Goal: Task Accomplishment & Management: Complete application form

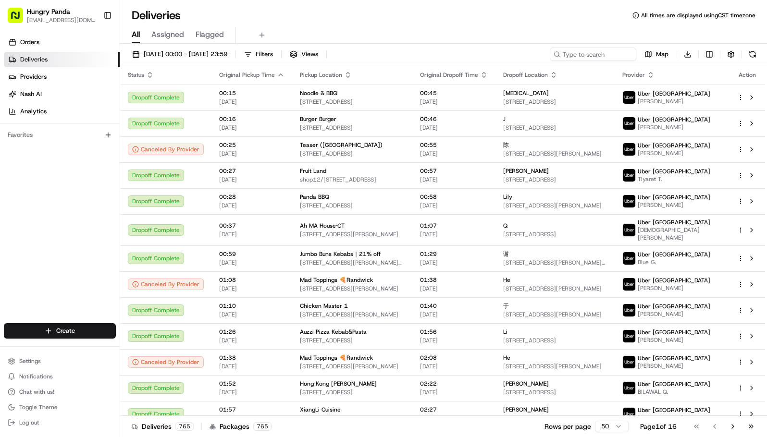
drag, startPoint x: 20, startPoint y: 235, endPoint x: 27, endPoint y: 229, distance: 9.2
click at [20, 235] on div "Orders Deliveries Providers Nash AI Analytics Favorites" at bounding box center [60, 180] width 120 height 298
click at [589, 54] on input at bounding box center [578, 54] width 115 height 13
paste input "565112256505777270499"
type input "565112256505777270499"
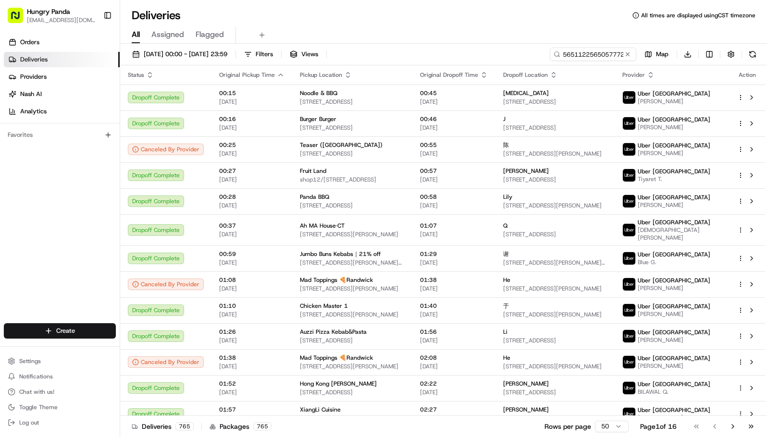
click at [481, 33] on div "All Assigned Flagged" at bounding box center [443, 35] width 647 height 17
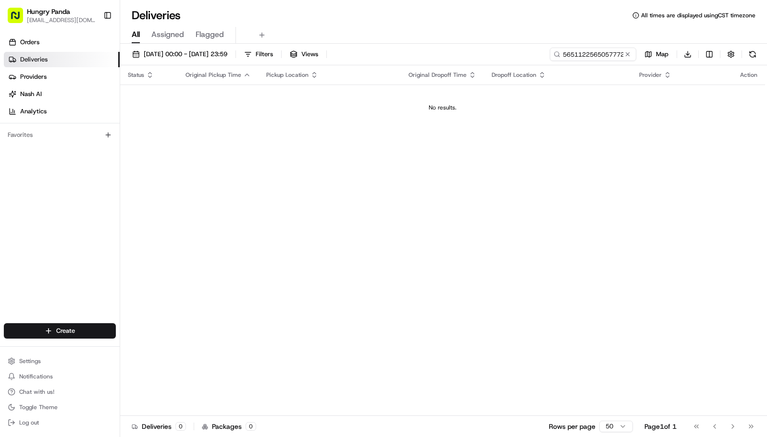
click at [452, 28] on div "All Assigned Flagged" at bounding box center [443, 35] width 647 height 17
click at [538, 24] on div "All Assigned Flagged" at bounding box center [443, 33] width 647 height 21
drag, startPoint x: 488, startPoint y: 37, endPoint x: 349, endPoint y: 172, distance: 193.8
click at [328, 172] on div "Status Original Pickup Time Pickup Location Original Dropoff Time Dropoff Locat…" at bounding box center [442, 240] width 645 height 351
click at [216, 45] on div "15/08/2025 00:00 - 15/08/2025 23:59 Filters Views 565112256505777270499 Map Dow…" at bounding box center [443, 242] width 647 height 396
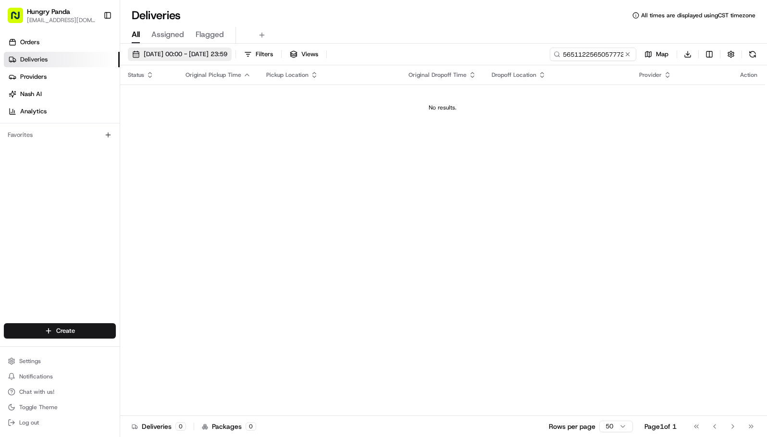
click at [213, 53] on span "[DATE] 00:00 - [DATE] 23:59" at bounding box center [186, 54] width 84 height 9
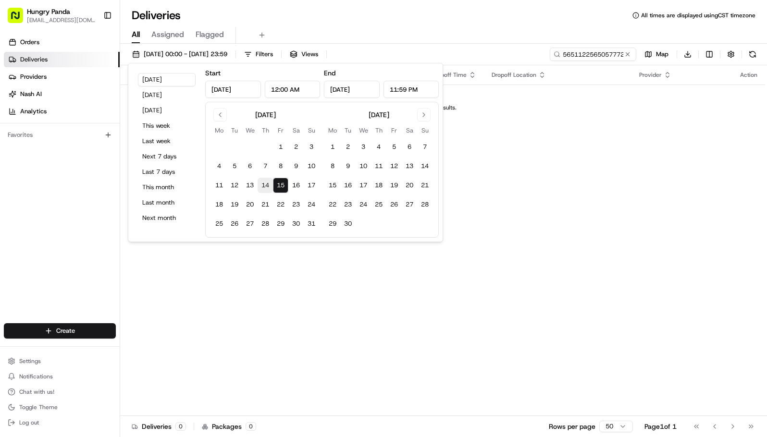
click at [266, 184] on button "14" at bounding box center [265, 185] width 15 height 15
type input "Aug 14, 2025"
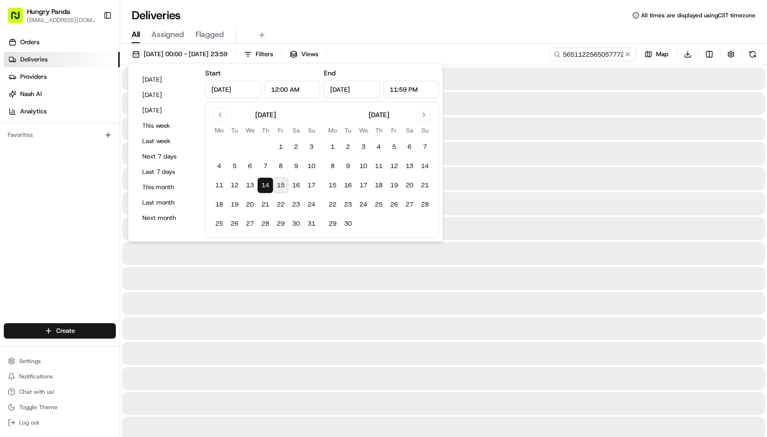
click at [282, 186] on button "15" at bounding box center [280, 185] width 15 height 15
type input "Aug 15, 2025"
click at [456, 23] on div "Deliveries All times are displayed using CST timezone" at bounding box center [443, 15] width 647 height 15
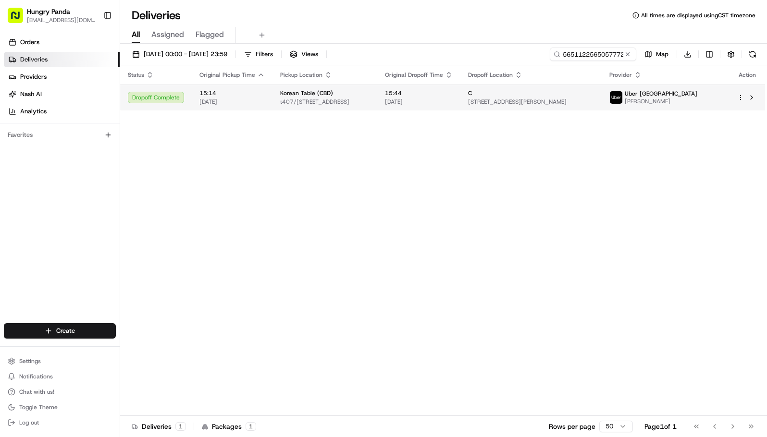
click at [370, 99] on span "t407/33 Rose Ln, Melbourne VIC 3000, Australia" at bounding box center [324, 102] width 89 height 8
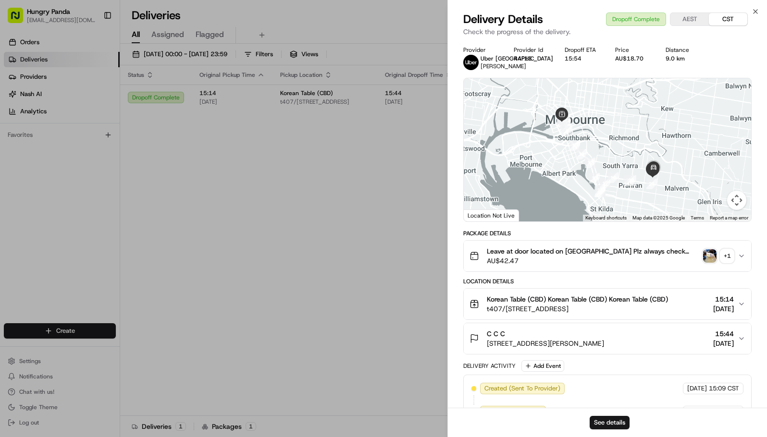
click at [710, 257] on img "button" at bounding box center [709, 255] width 13 height 13
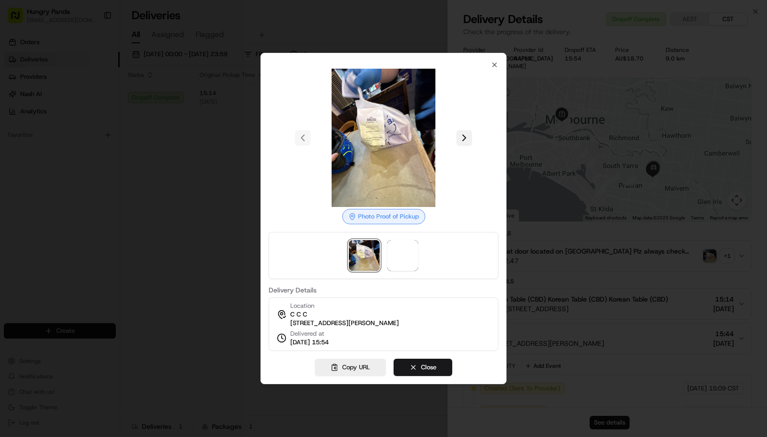
click at [465, 130] on button at bounding box center [464, 137] width 15 height 15
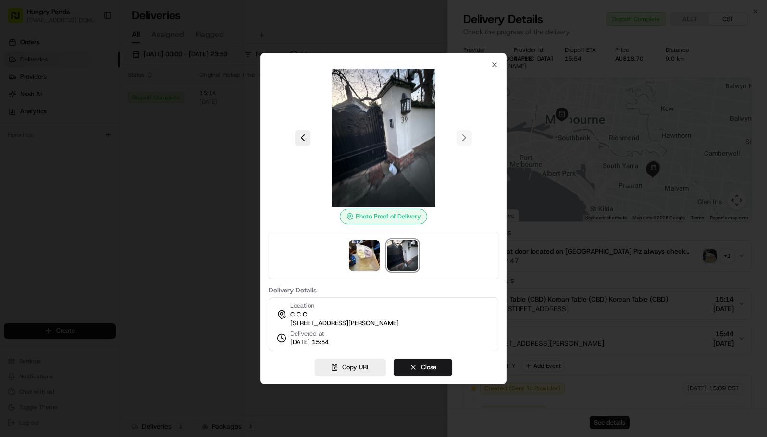
click at [621, 341] on div at bounding box center [383, 218] width 767 height 437
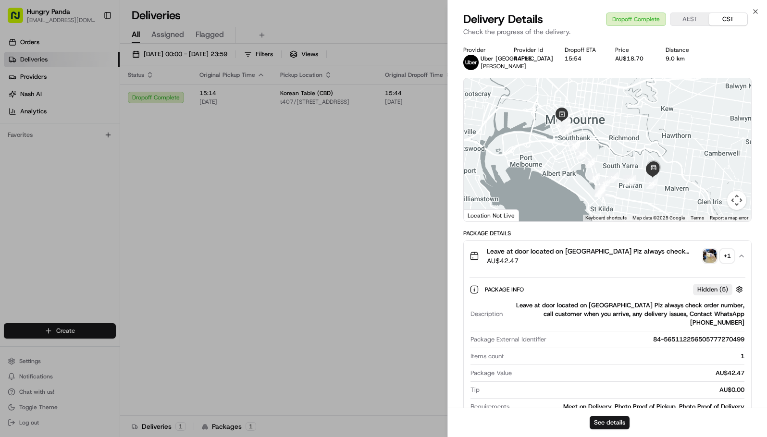
click at [576, 282] on div "Package Info Hidden ( 5 )" at bounding box center [608, 290] width 276 height 16
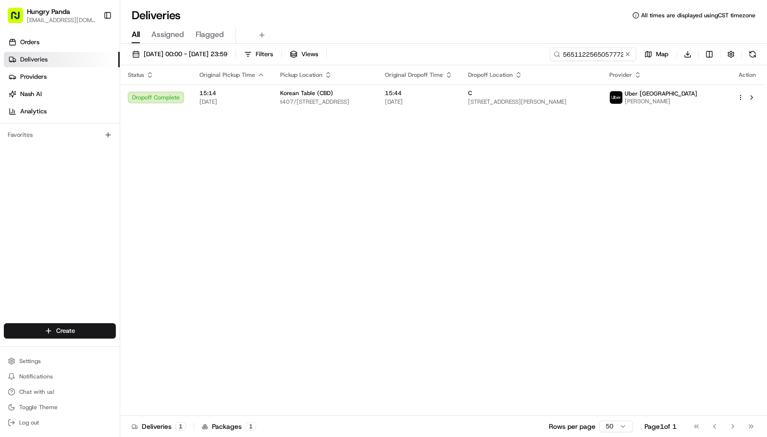
drag, startPoint x: 156, startPoint y: 221, endPoint x: 140, endPoint y: 0, distance: 221.2
click at [607, 57] on input "565112256505777270499" at bounding box center [578, 54] width 115 height 13
click at [554, 56] on input "565112256505777270499" at bounding box center [578, 54] width 115 height 13
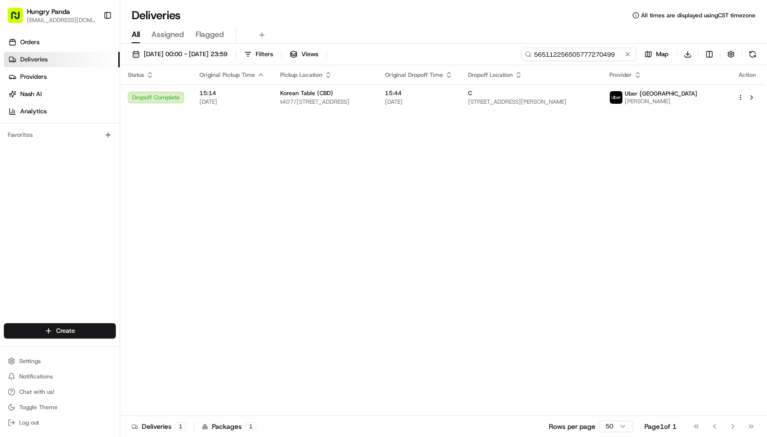
paste input "224427405555773543482"
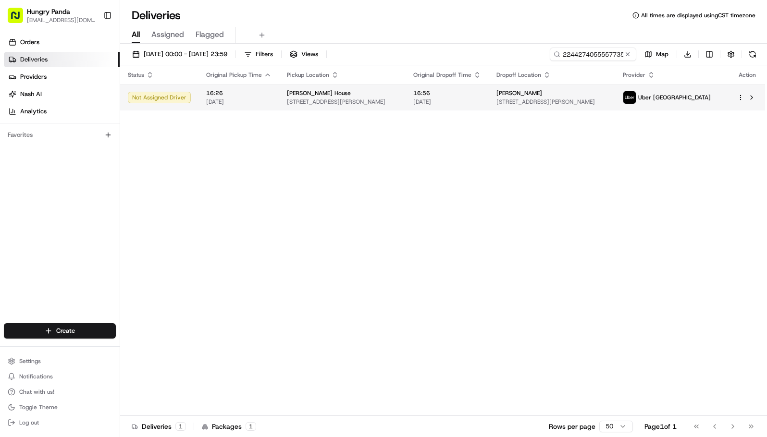
click at [398, 103] on span "[STREET_ADDRESS][PERSON_NAME]" at bounding box center [342, 102] width 111 height 8
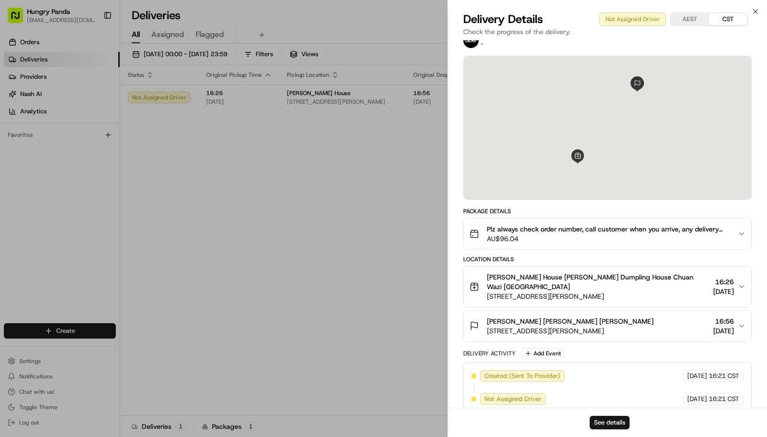
scroll to position [33, 0]
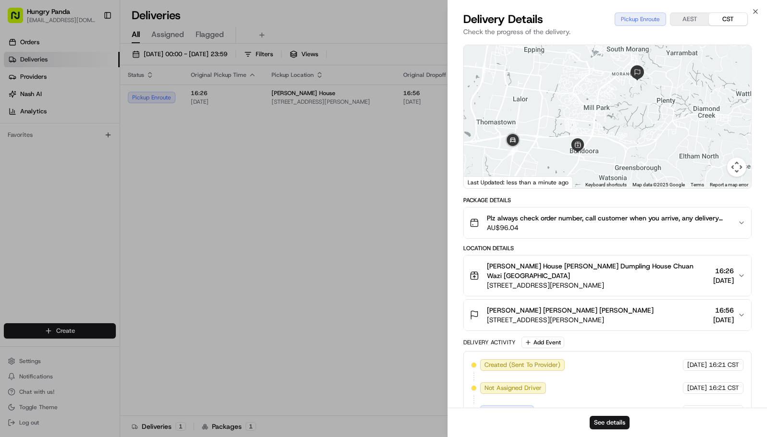
click at [595, 337] on div "Delivery Activity Add Event" at bounding box center [607, 343] width 288 height 12
click at [611, 425] on button "See details" at bounding box center [610, 422] width 40 height 13
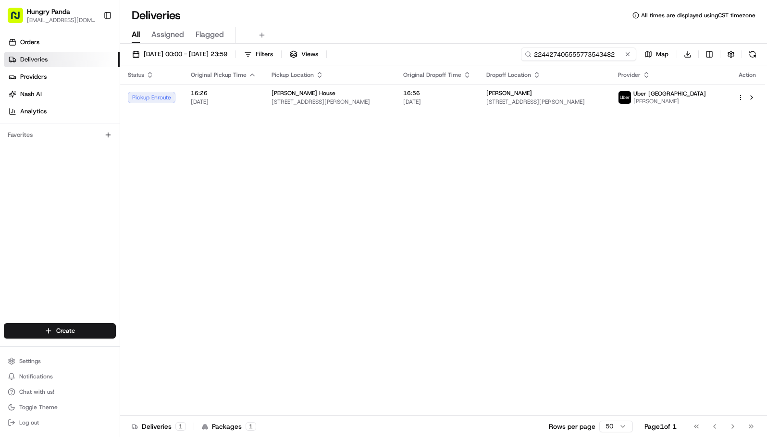
click at [577, 53] on input "224427405555773543482" at bounding box center [578, 54] width 115 height 13
click at [578, 53] on input "224427405555773543482" at bounding box center [578, 54] width 115 height 13
paste input "106811965515176625217"
click at [467, 34] on div "All Assigned Flagged" at bounding box center [443, 35] width 647 height 17
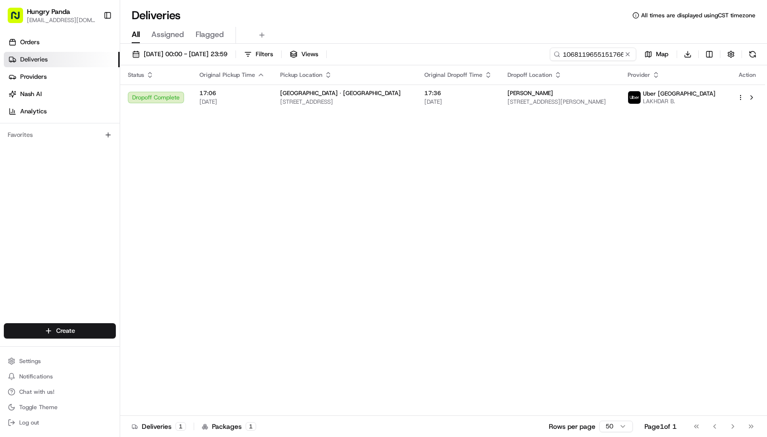
drag, startPoint x: 595, startPoint y: 168, endPoint x: 598, endPoint y: 122, distance: 46.8
click at [595, 165] on div "Status Original Pickup Time Pickup Location Original Dropoff Time Dropoff Locat…" at bounding box center [442, 240] width 645 height 351
click at [593, 57] on input "106811965515176625217" at bounding box center [578, 54] width 115 height 13
click at [563, 143] on div "Status Original Pickup Time Pickup Location Original Dropoff Time Dropoff Locat…" at bounding box center [442, 240] width 645 height 351
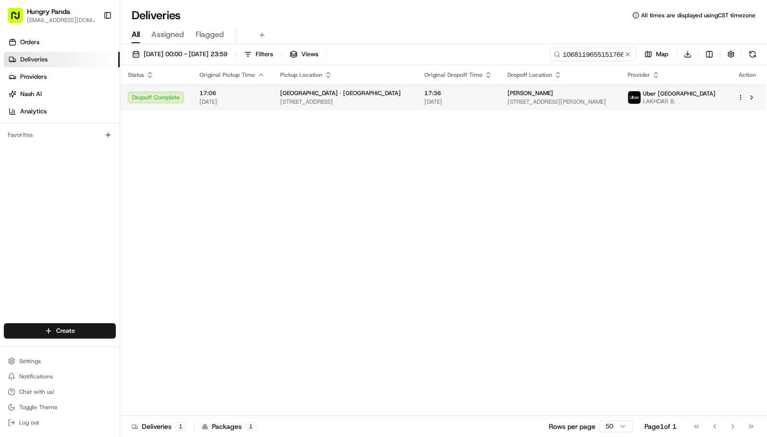
click at [545, 94] on div "Charlie" at bounding box center [560, 93] width 105 height 8
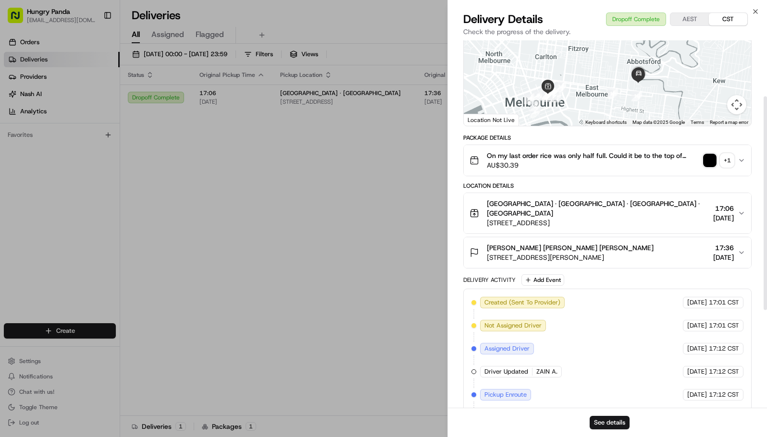
scroll to position [96, 0]
drag, startPoint x: 488, startPoint y: 257, endPoint x: 651, endPoint y: 257, distance: 162.9
click at [651, 257] on div "Charlie Charlie Charlie Unit 1/1 Mayfield St, Abbotsford VIC 3067, Australia 17…" at bounding box center [604, 252] width 268 height 19
drag, startPoint x: 524, startPoint y: 264, endPoint x: 500, endPoint y: 262, distance: 24.1
click at [523, 264] on button "Charlie Charlie Charlie Unit 1/1 Mayfield St, Abbotsford VIC 3067, Australia 17…" at bounding box center [607, 252] width 287 height 31
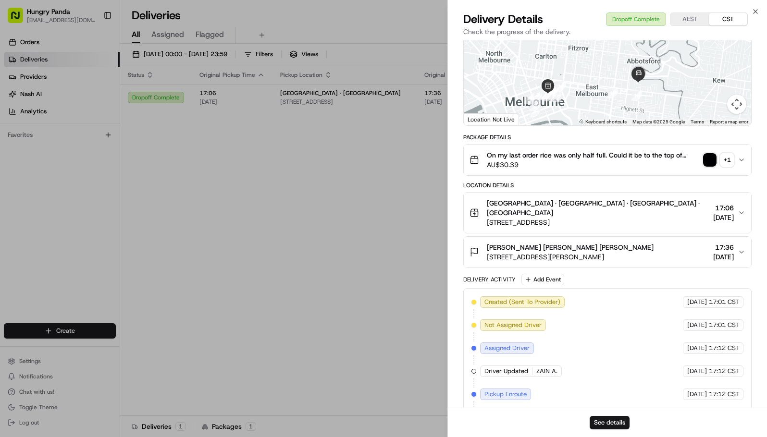
click at [486, 258] on div "Charlie Charlie Charlie Unit 1/1 Mayfield St, Abbotsford VIC 3067, Australia" at bounding box center [562, 252] width 184 height 19
drag, startPoint x: 486, startPoint y: 256, endPoint x: 655, endPoint y: 262, distance: 169.3
click at [654, 263] on button "Charlie Charlie Charlie Unit 1/1 Mayfield St, Abbotsford VIC 3067, Australia 17…" at bounding box center [607, 252] width 287 height 31
click at [708, 161] on img "button" at bounding box center [709, 159] width 13 height 13
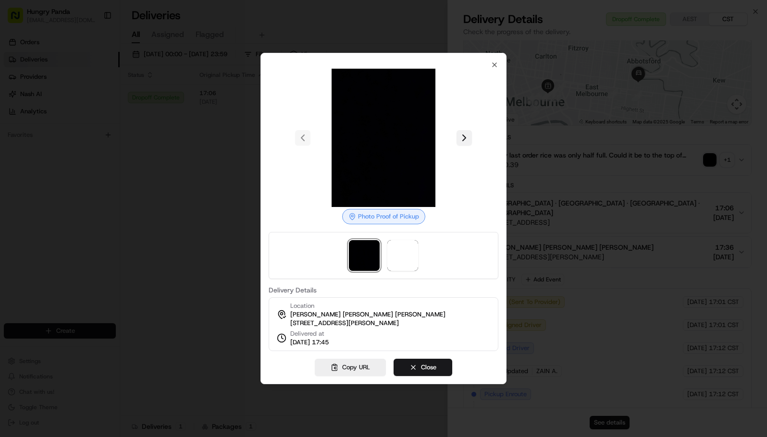
click at [467, 136] on button at bounding box center [464, 137] width 15 height 15
click at [551, 174] on div at bounding box center [383, 218] width 767 height 437
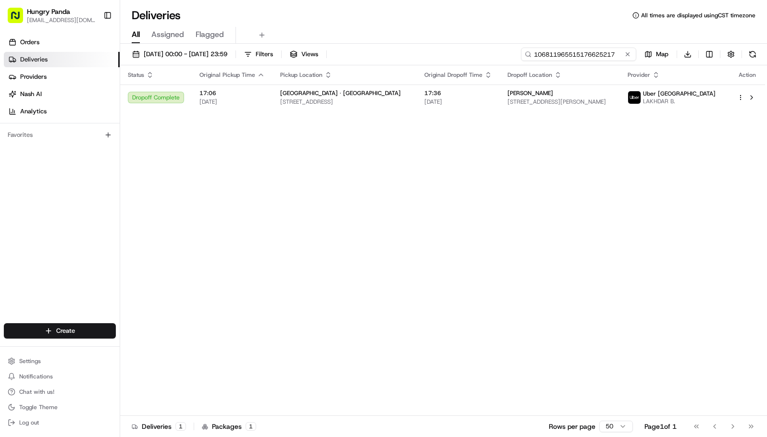
click at [595, 51] on input "106811965515176625217" at bounding box center [578, 54] width 115 height 13
paste input "9830219695756755631623"
click at [465, 27] on div "All Assigned Flagged" at bounding box center [443, 35] width 647 height 17
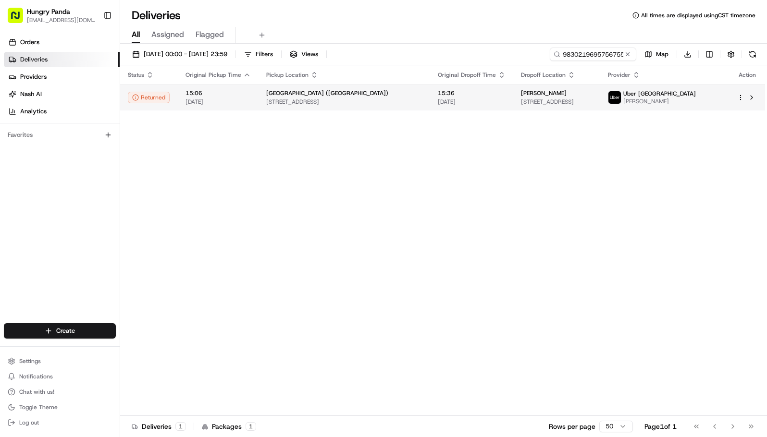
click at [396, 93] on div "Old Street Hunan Restaurant (Chinatown)" at bounding box center [344, 93] width 156 height 8
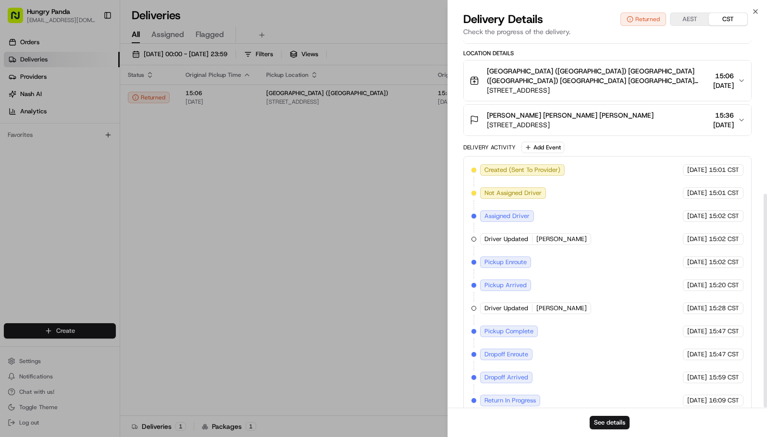
scroll to position [264, 0]
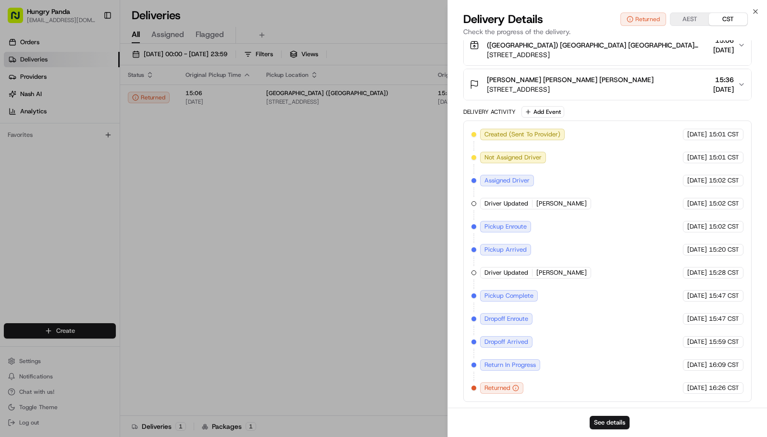
drag, startPoint x: 601, startPoint y: 186, endPoint x: 220, endPoint y: 296, distance: 396.7
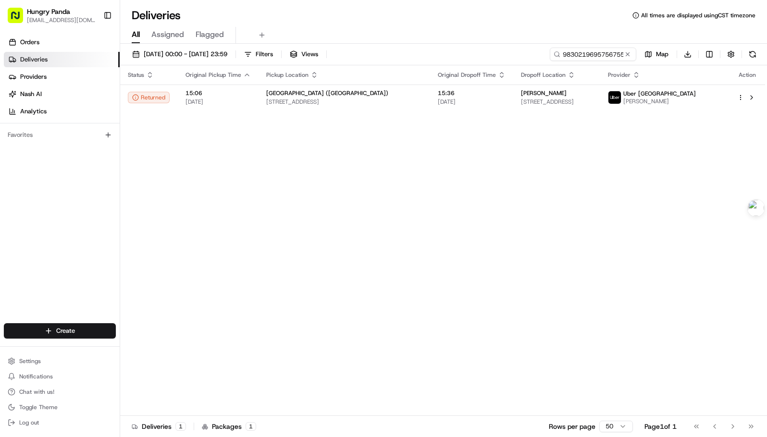
click at [467, 181] on div "Status Original Pickup Time Pickup Location Original Dropoff Time Dropoff Locat…" at bounding box center [442, 240] width 645 height 351
click at [572, 194] on div "Status Original Pickup Time Pickup Location Original Dropoff Time Dropoff Locat…" at bounding box center [442, 240] width 645 height 351
click at [438, 93] on span "15:36" at bounding box center [472, 93] width 68 height 8
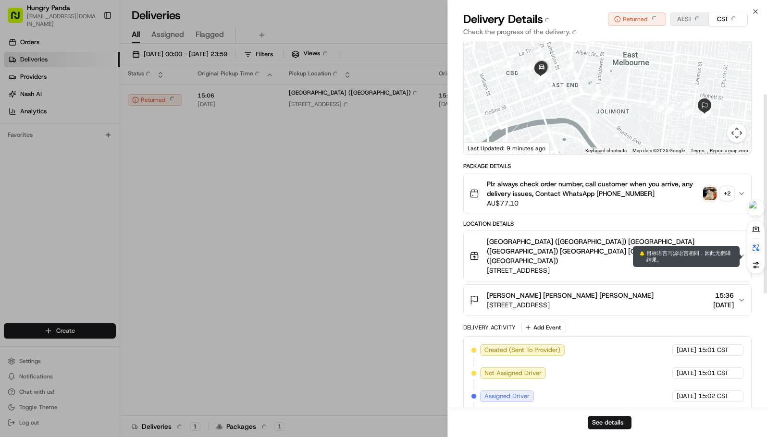
scroll to position [66, 0]
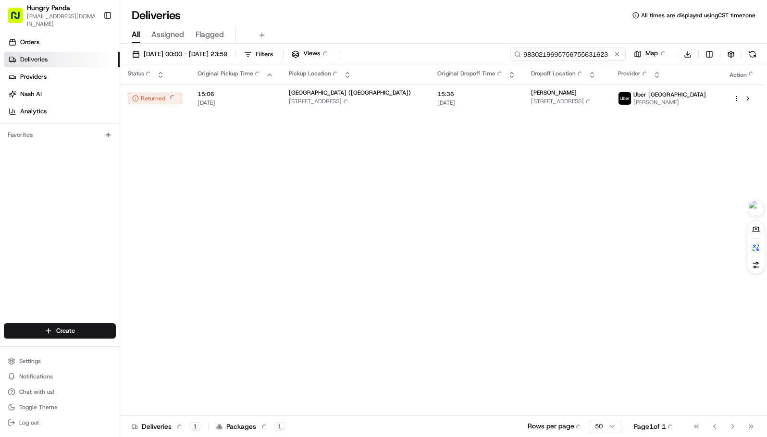
click at [581, 51] on input "9830219695756755631623" at bounding box center [567, 54] width 115 height 13
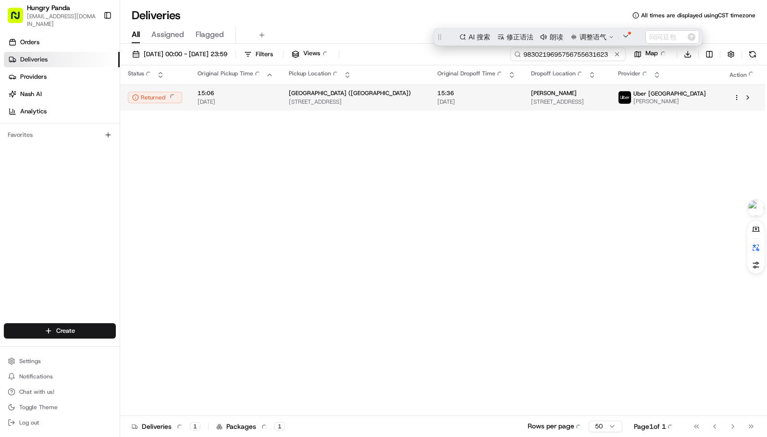
scroll to position [0, 0]
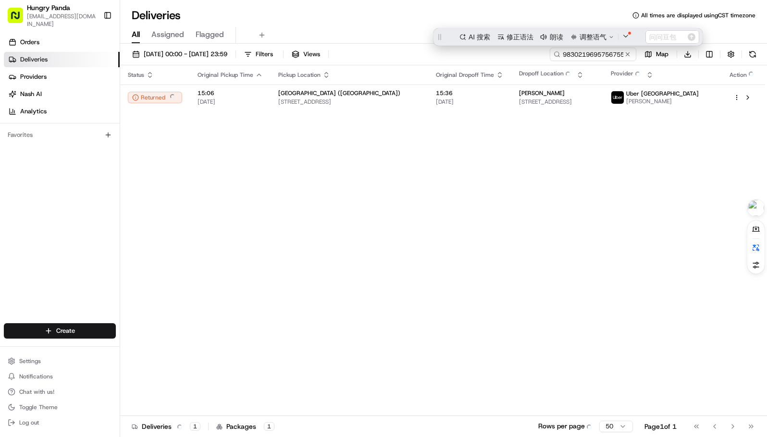
click at [515, 189] on div "Status Status Status Original Pickup Time Original Pickup Time Original Pickup …" at bounding box center [442, 240] width 645 height 351
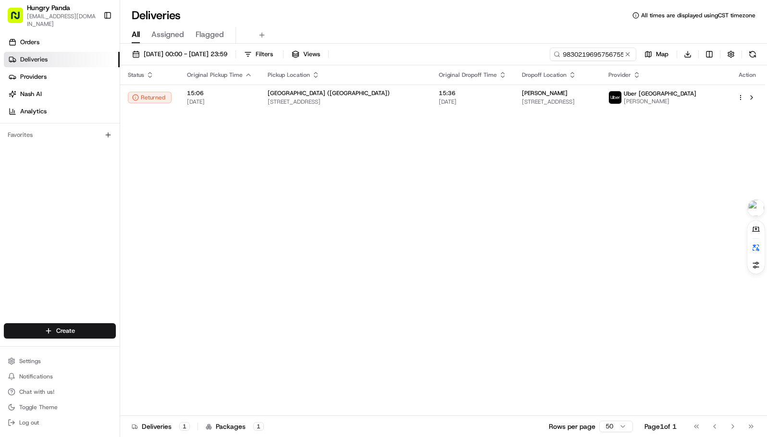
click at [550, 190] on div "Status Status Status Original Pickup Time Original Pickup Time Original Pickup …" at bounding box center [442, 240] width 645 height 351
click at [514, 94] on td "Tony Tony Tony 32 Bosisto St, Richmond VIC 3121, Australia 32 Bosisto St, Richm…" at bounding box center [557, 98] width 87 height 26
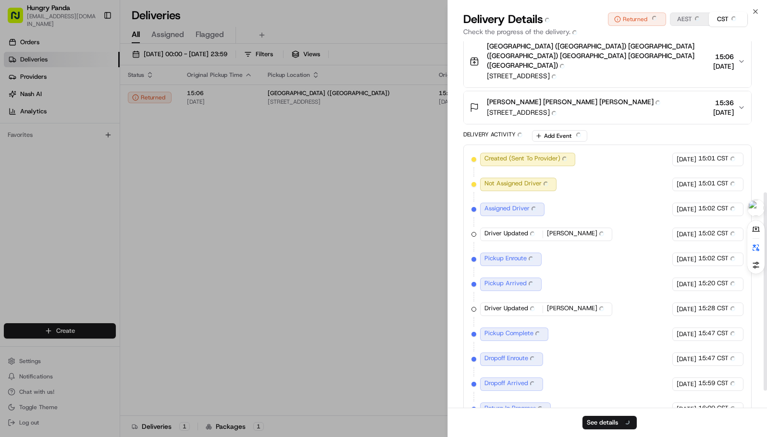
scroll to position [279, 0]
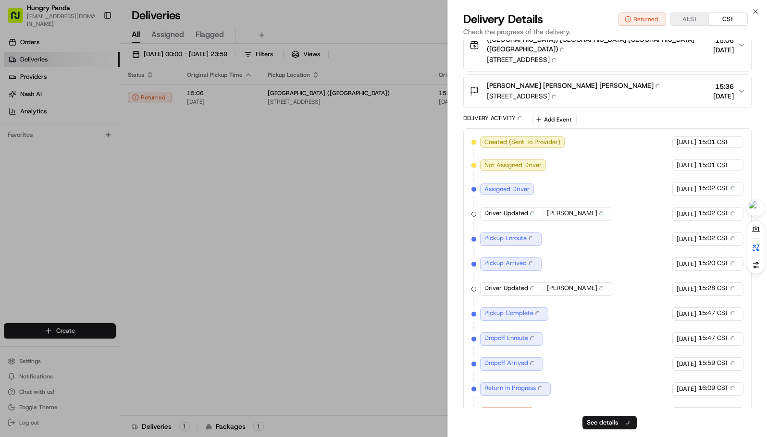
drag, startPoint x: 603, startPoint y: 224, endPoint x: 467, endPoint y: 225, distance: 136.5
click at [460, 222] on div "Provider Provider Uber Australia Uber Australia MAMADOU S. MAMADOU S. Provider …" at bounding box center [607, 98] width 319 height 674
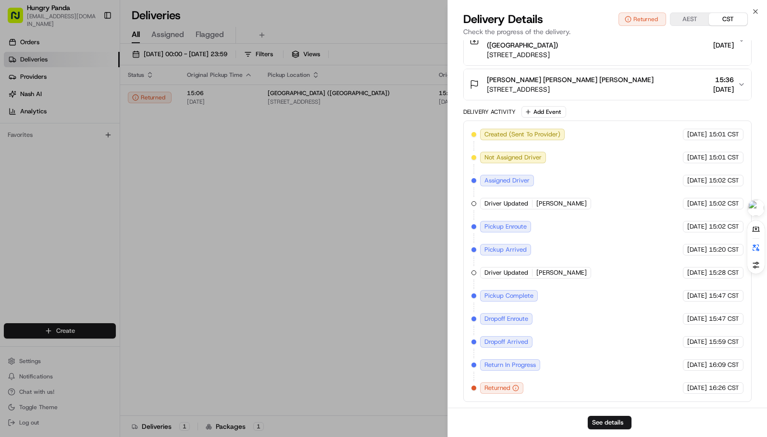
scroll to position [235, 0]
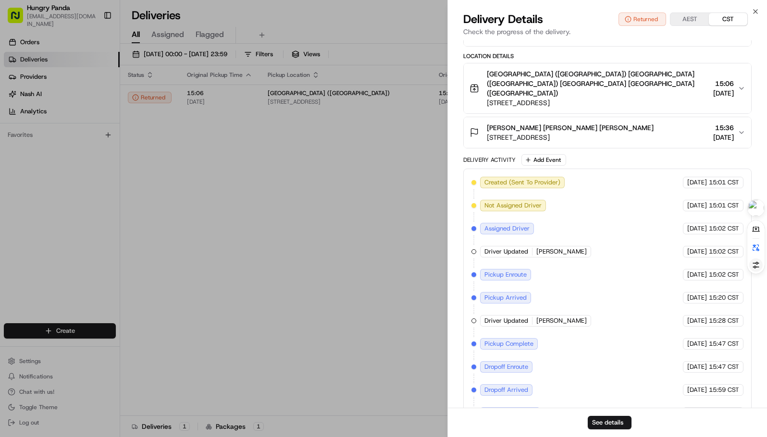
click at [756, 267] on icon at bounding box center [756, 265] width 6 height 6
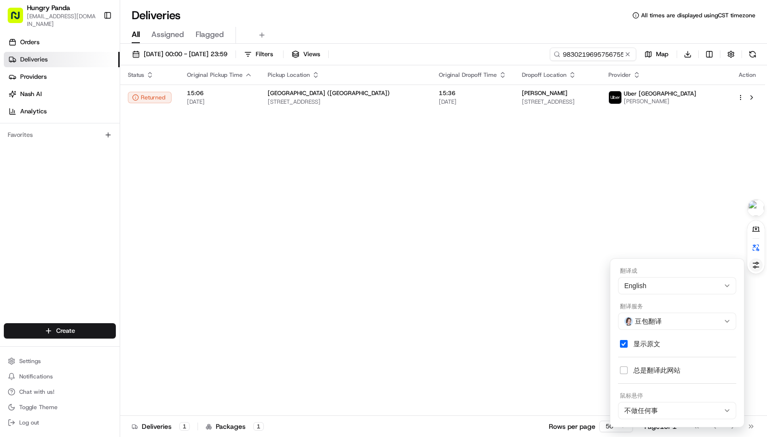
click at [710, 283] on div "English" at bounding box center [677, 285] width 118 height 17
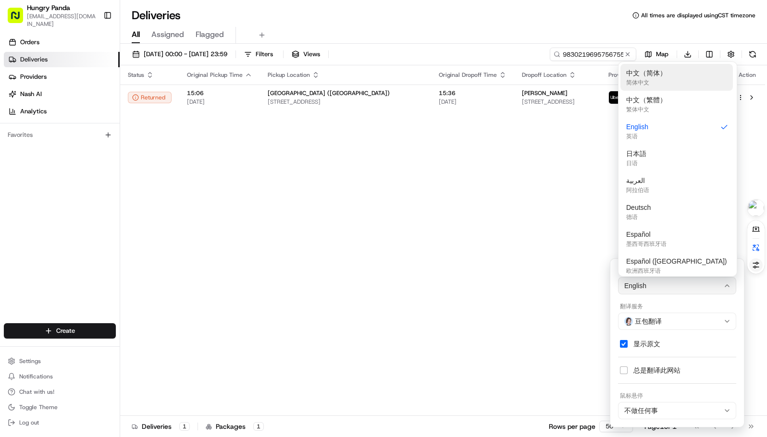
click at [648, 75] on div "中文（简体）" at bounding box center [646, 73] width 40 height 11
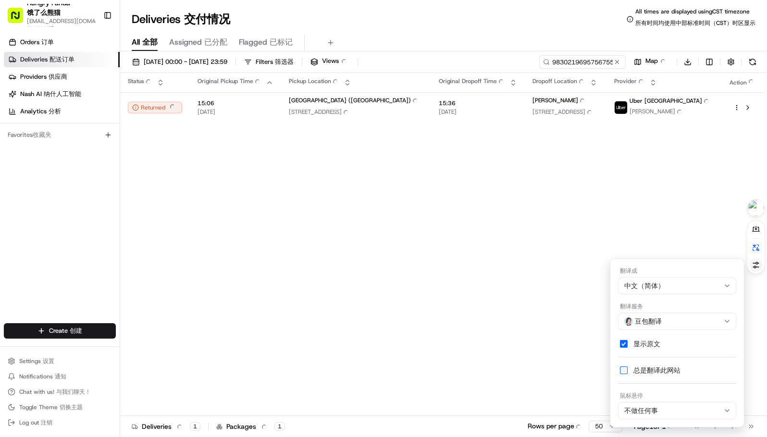
click at [624, 370] on span at bounding box center [624, 371] width 8 height 8
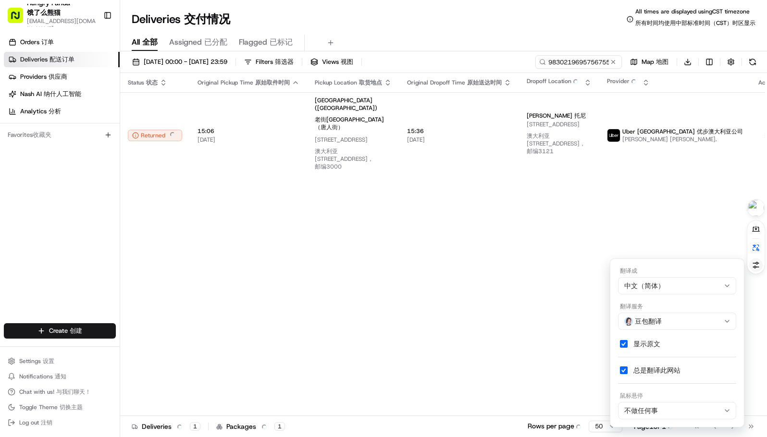
click at [556, 229] on div "Status Status 状态 Original Pickup Time Original Pickup Time 原始取件时间 Pickup Locati…" at bounding box center [457, 248] width 674 height 351
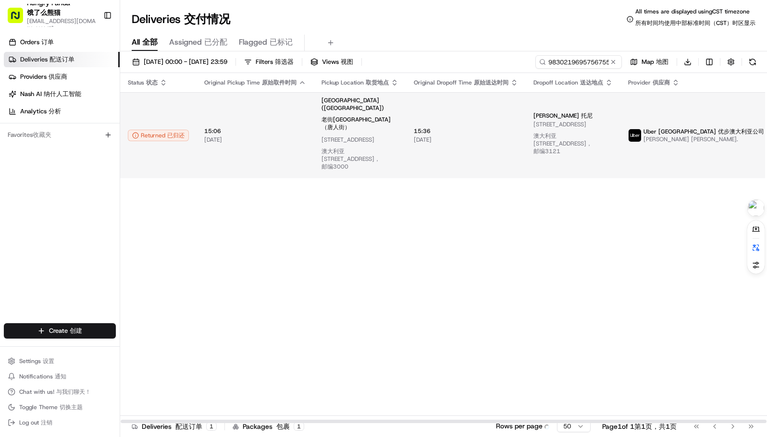
click at [461, 117] on td "15:36 15:36 15/08/2025 15/08/2025" at bounding box center [466, 135] width 120 height 86
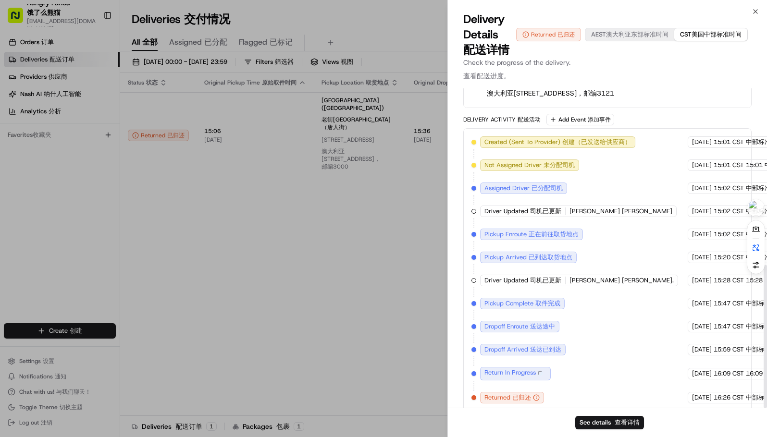
scroll to position [393, 0]
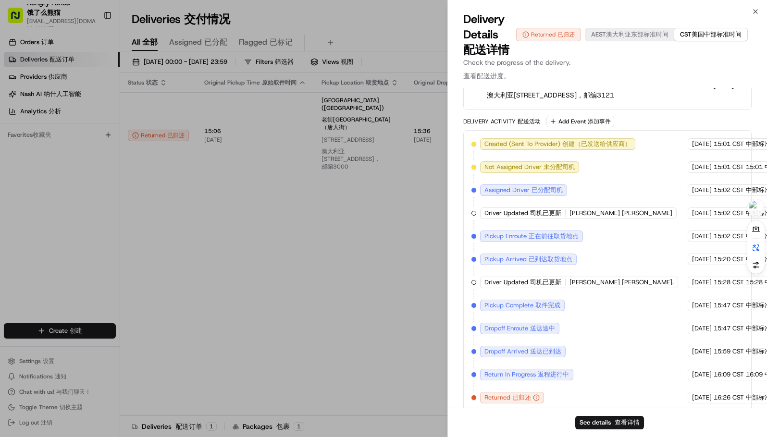
click at [622, 85] on div "Delivery Details Delivery Details 配送详情 Returned Returned 已归还 AEST AEST 澳大利亚东部标准…" at bounding box center [607, 50] width 319 height 77
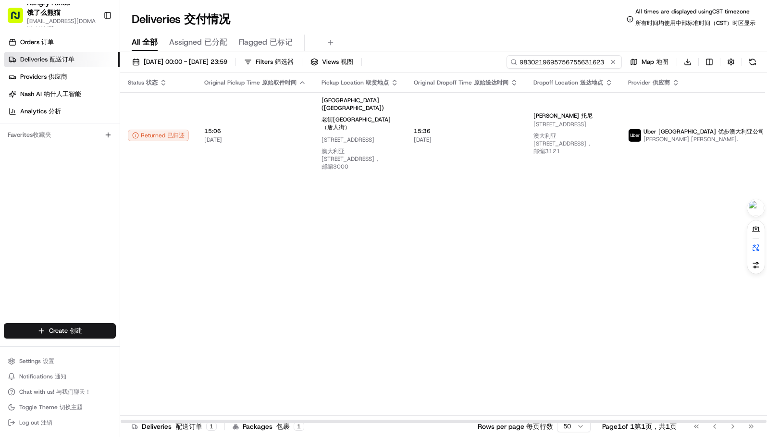
click at [581, 60] on input "9830219695756755631623" at bounding box center [564, 61] width 115 height 13
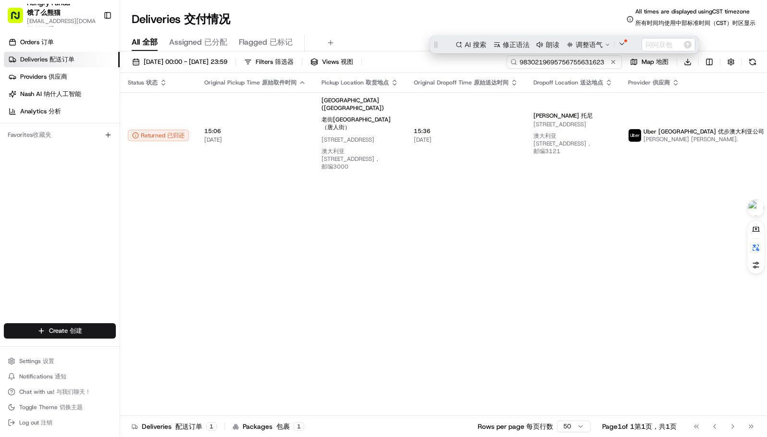
scroll to position [0, 0]
paste input "224427405555773543482"
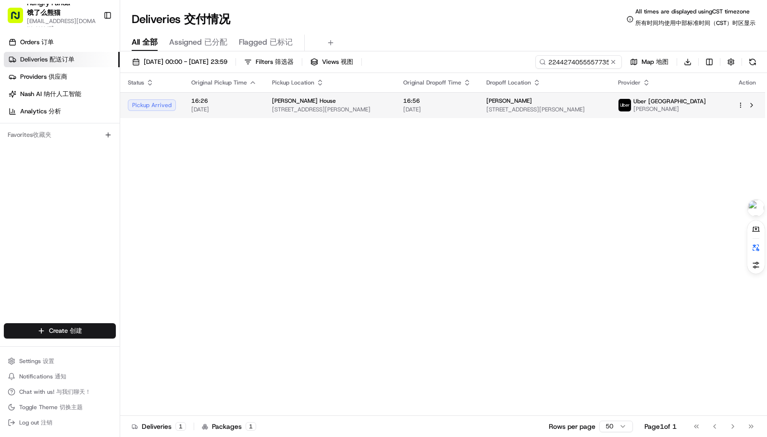
click at [385, 103] on div "Chuan Wazi Dumpling House" at bounding box center [330, 101] width 116 height 8
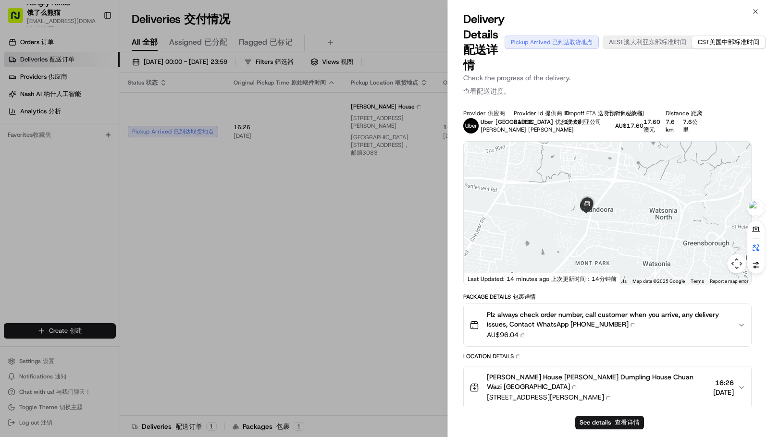
drag, startPoint x: 616, startPoint y: 202, endPoint x: 596, endPoint y: 206, distance: 20.5
click at [608, 180] on div at bounding box center [607, 213] width 287 height 143
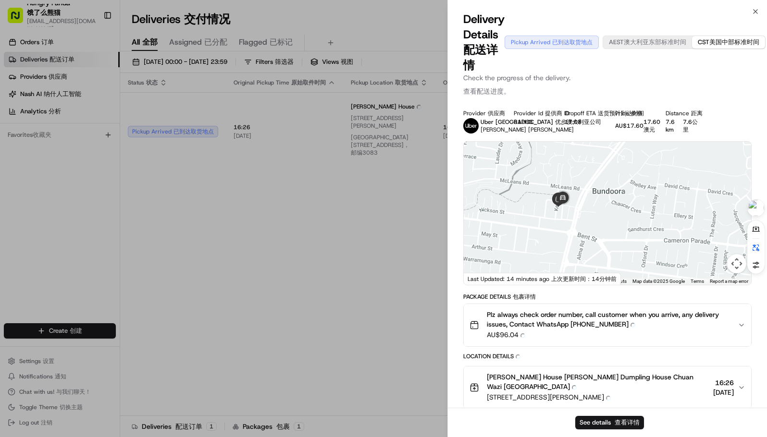
drag, startPoint x: 599, startPoint y: 228, endPoint x: 591, endPoint y: 205, distance: 24.9
click at [590, 194] on div at bounding box center [607, 213] width 287 height 143
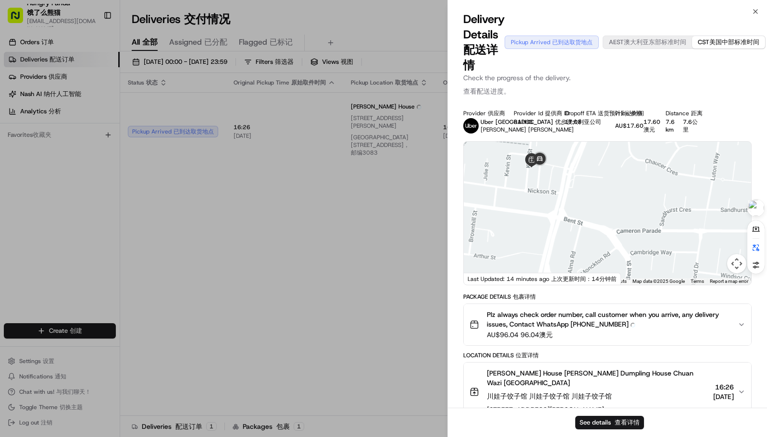
drag, startPoint x: 591, startPoint y: 193, endPoint x: 609, endPoint y: 201, distance: 20.4
click at [609, 201] on div at bounding box center [607, 213] width 287 height 143
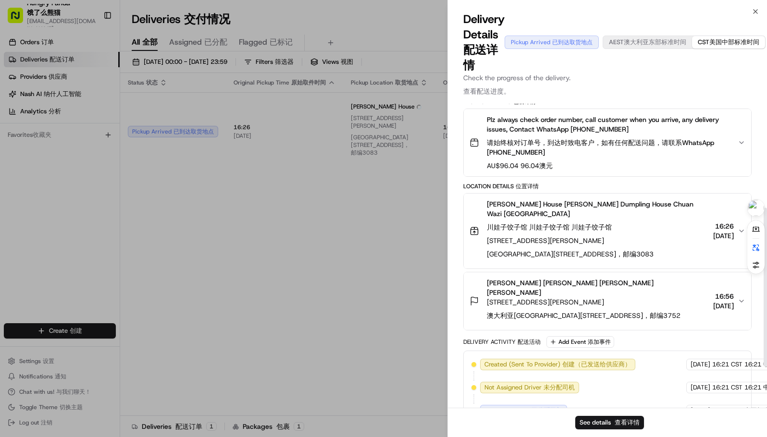
scroll to position [277, 0]
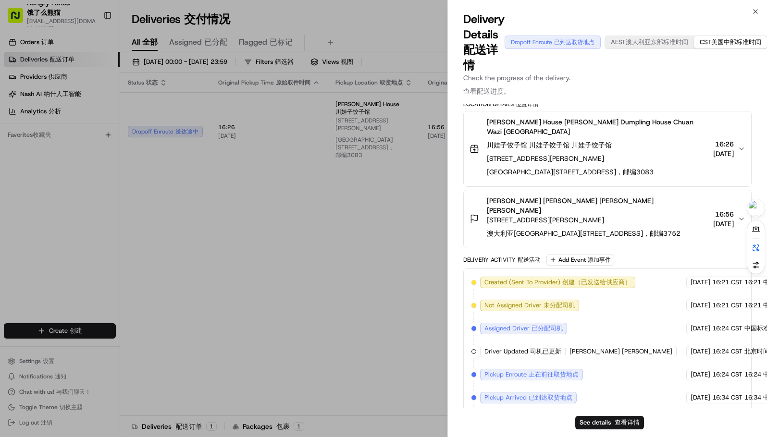
click at [612, 85] on p "Check the progress of the delivery. Check the progress of the delivery. 查看配送进度。" at bounding box center [607, 86] width 288 height 27
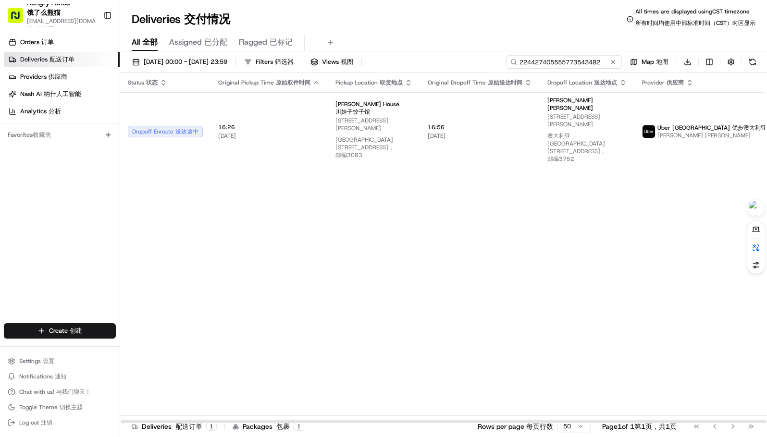
click at [604, 64] on input "224427405555773543482" at bounding box center [564, 61] width 115 height 13
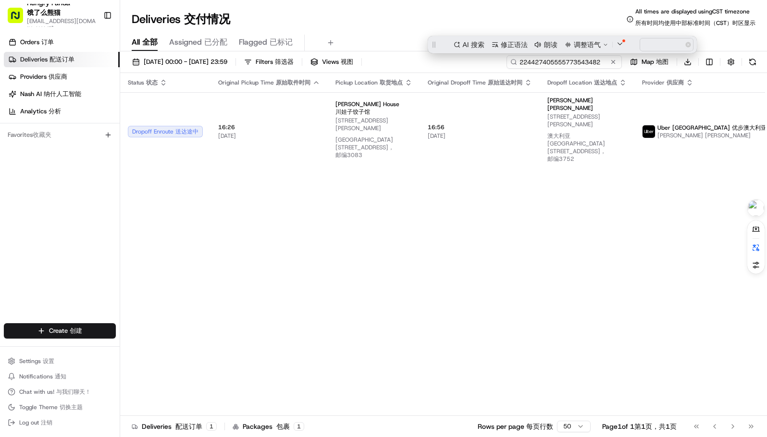
paste input "444324924545176562723"
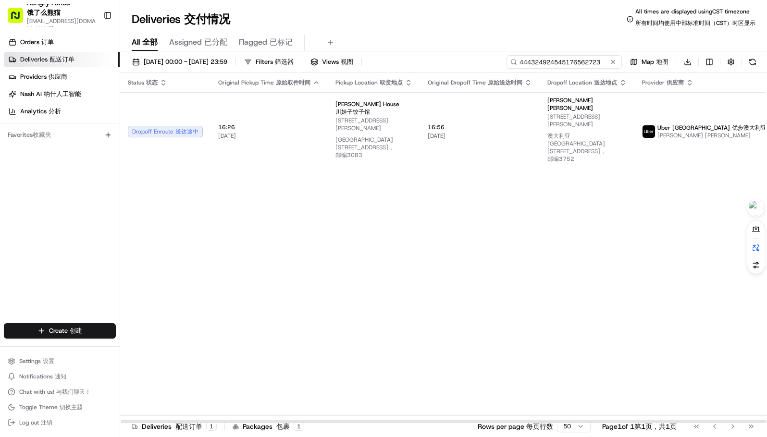
type input "444324924545176562723"
click at [490, 31] on div "All All 全部 Assigned Assigned 已分配 Flagged Flagged 已标记" at bounding box center [443, 41] width 647 height 21
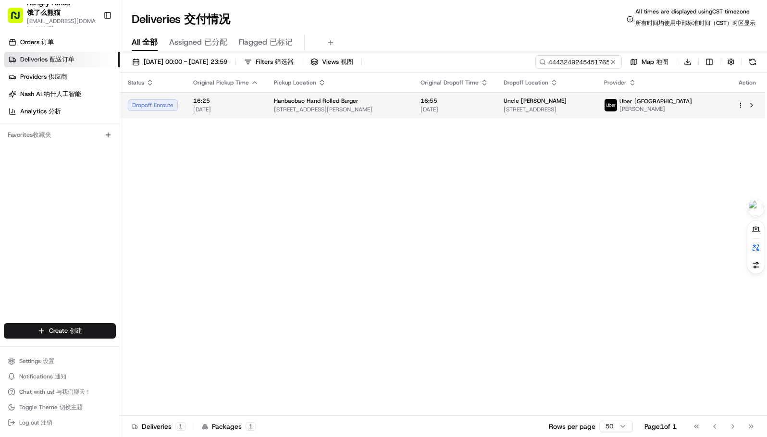
click at [505, 108] on span "283-291 Royal Parade, Parkville VIC 3052, Australia" at bounding box center [547, 110] width 86 height 8
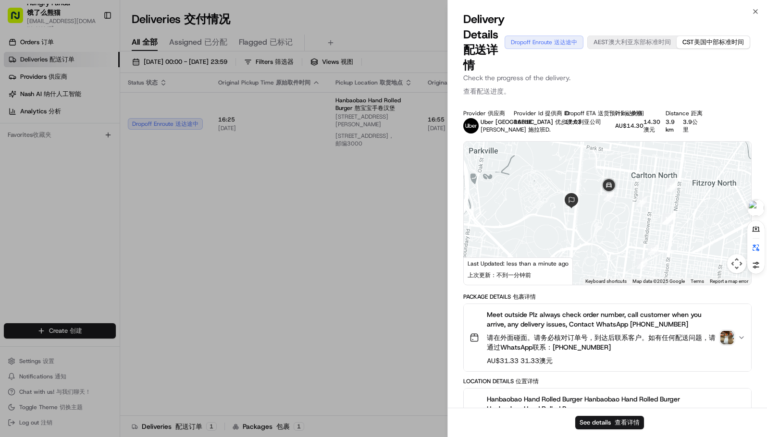
drag, startPoint x: 583, startPoint y: 191, endPoint x: 591, endPoint y: 242, distance: 51.1
click at [591, 242] on div at bounding box center [607, 213] width 287 height 143
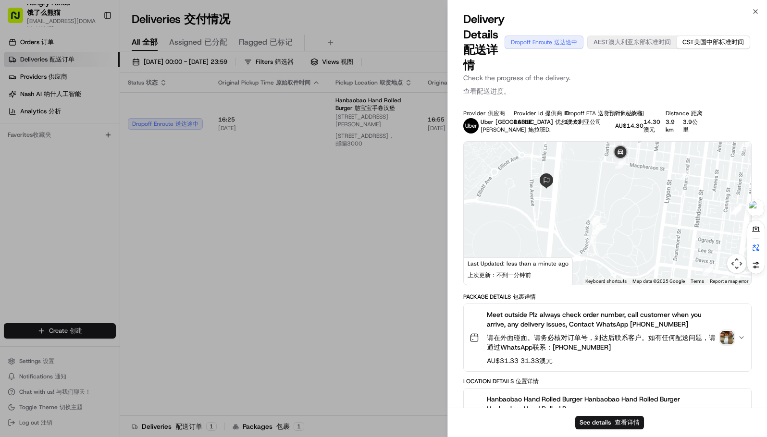
click at [587, 244] on div at bounding box center [607, 213] width 287 height 143
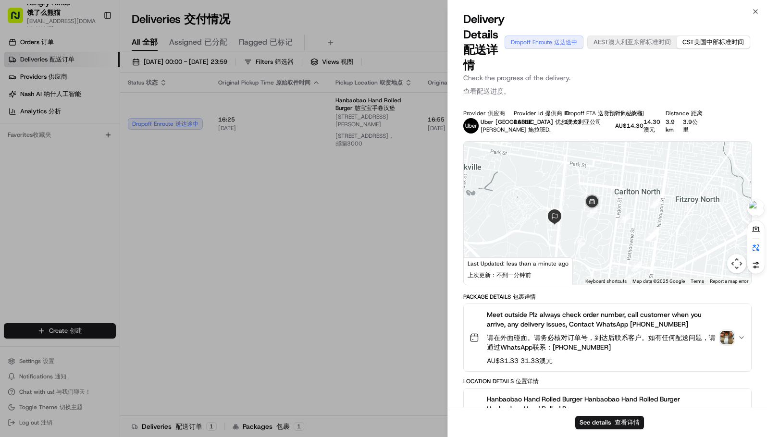
click at [606, 369] on button "Meet outside Plz always check order number, call customer when you arrive, any …" at bounding box center [607, 337] width 287 height 67
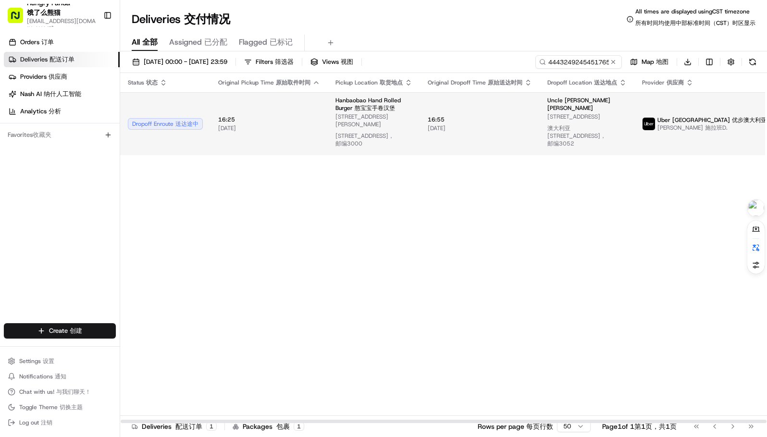
click at [498, 131] on span "15/08/2025 15/08/2025" at bounding box center [480, 128] width 104 height 8
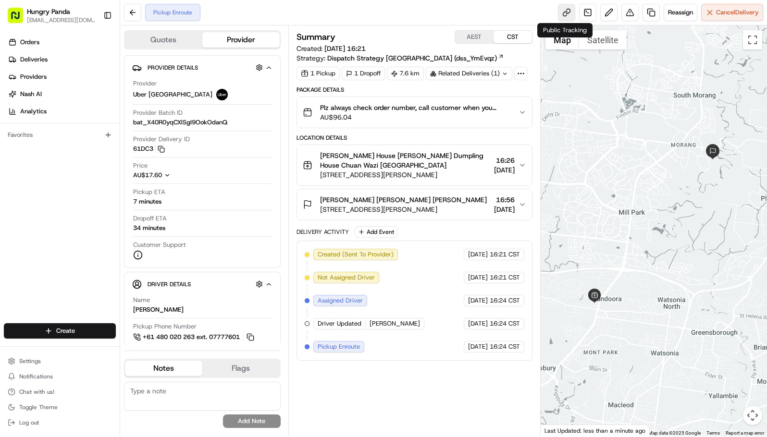
click at [562, 16] on link at bounding box center [566, 12] width 17 height 17
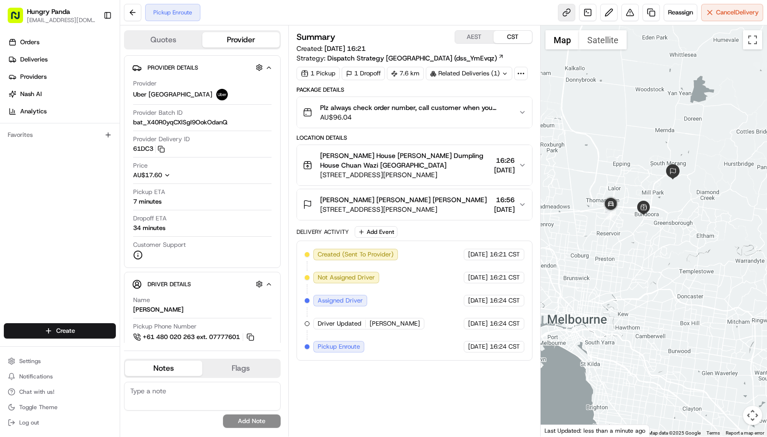
click at [566, 8] on link at bounding box center [566, 12] width 17 height 17
click at [127, 11] on button at bounding box center [132, 12] width 17 height 17
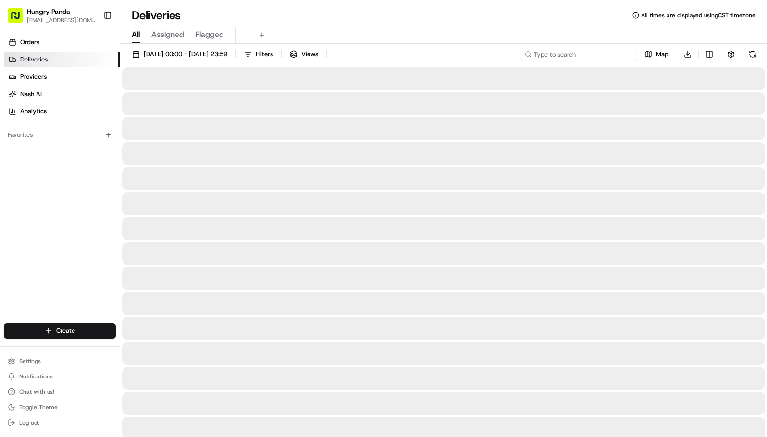
click at [587, 57] on input at bounding box center [578, 54] width 115 height 13
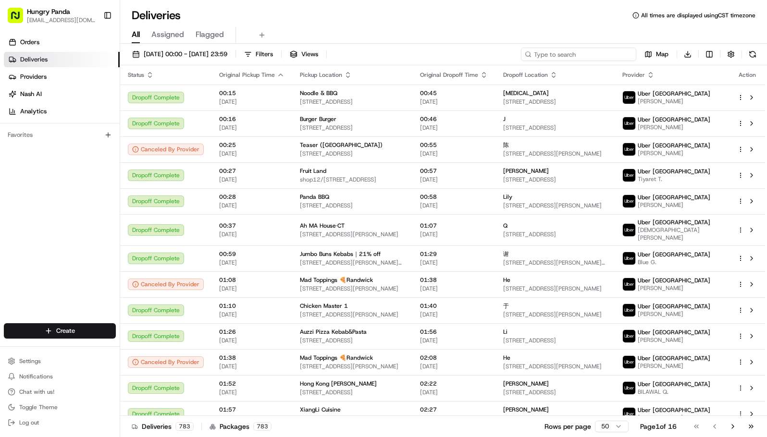
click at [585, 51] on input at bounding box center [578, 54] width 115 height 13
paste input "106811965515176625217"
type input "106811965515176625217"
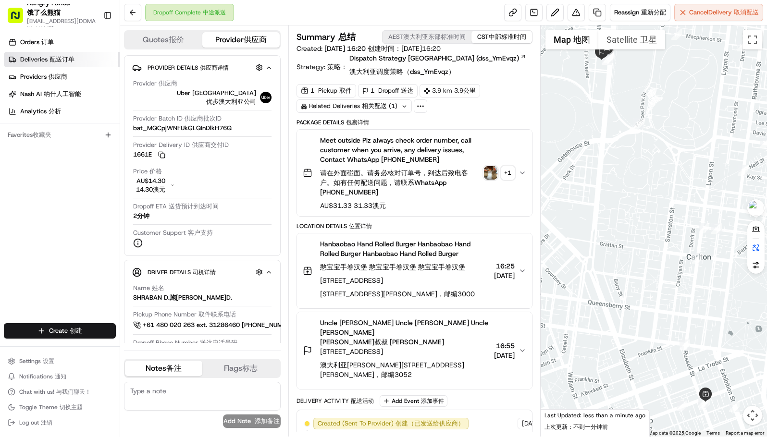
click at [42, 56] on span "Deliveries Deliveries 配送订单" at bounding box center [47, 59] width 54 height 9
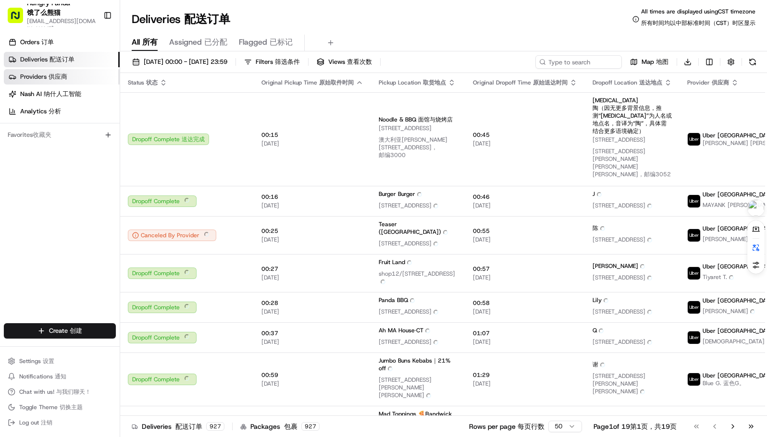
click at [67, 76] on link "Providers Providers 供应商" at bounding box center [62, 76] width 116 height 15
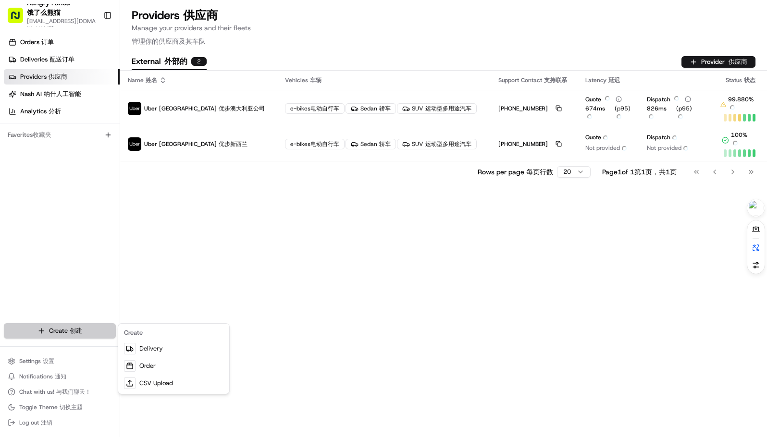
click at [65, 331] on html "Hungry Panda Hungry Panda 饿了么熊猫 liurui0731@hungrypandagroup.com liurui0731@hung…" at bounding box center [383, 218] width 767 height 437
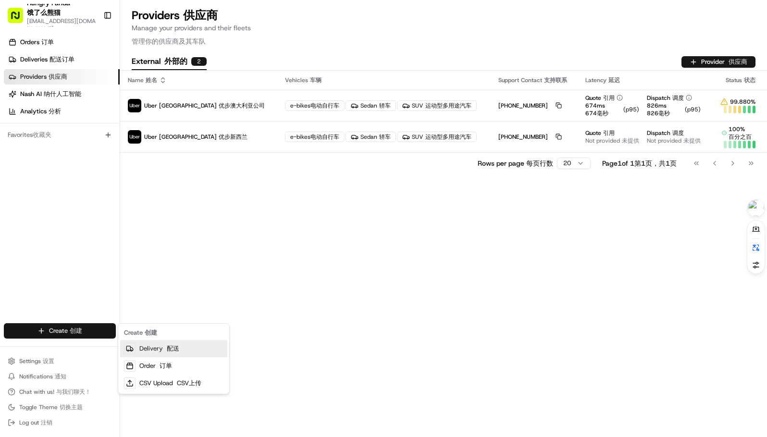
click at [146, 347] on link "Delivery Delivery 配送" at bounding box center [173, 348] width 107 height 17
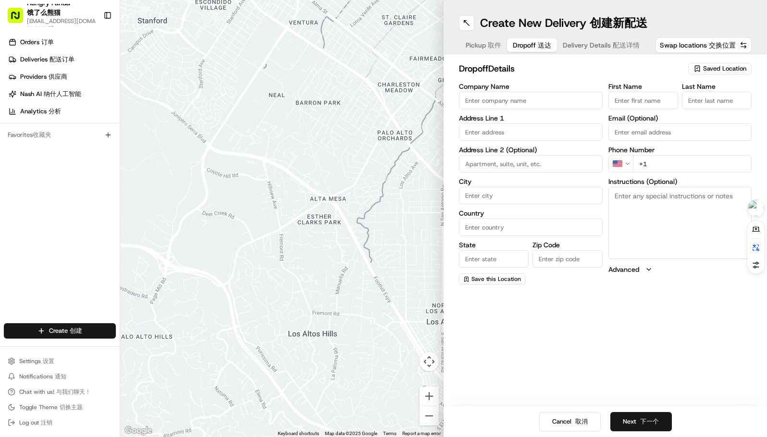
click at [528, 43] on span "Dropoff Dropoff 送达" at bounding box center [532, 45] width 38 height 10
click at [487, 41] on font "Pickup 取件" at bounding box center [493, 45] width 15 height 9
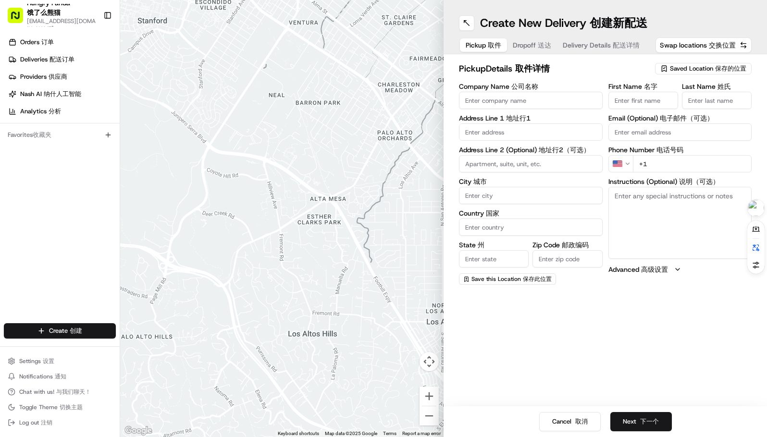
click at [489, 100] on input "Company Name Company Name 公司名称" at bounding box center [531, 100] width 144 height 17
click at [626, 162] on html "Hungry Panda Hungry Panda 饿了么熊猫 liurui0731@hungrypandagroup.com liurui0731@hung…" at bounding box center [383, 218] width 767 height 437
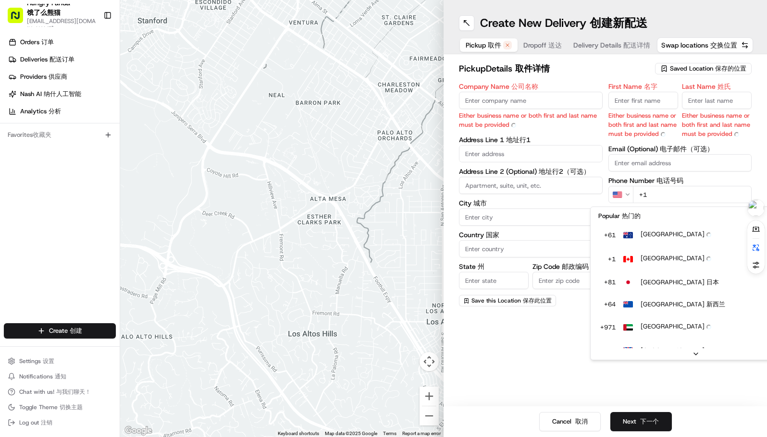
type input "+61"
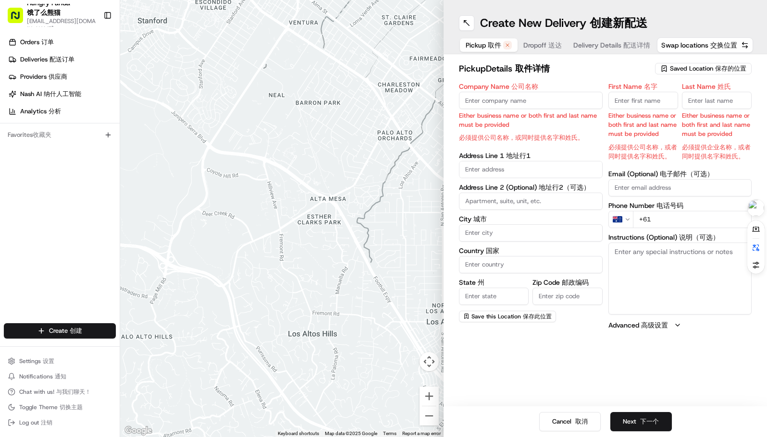
click at [551, 331] on div "pickup Details pickup Details 取件详情 Saved Location Saved Location 保存的位置 Company …" at bounding box center [605, 196] width 323 height 284
click at [537, 102] on input "Company Name Company Name 公司名称" at bounding box center [531, 100] width 144 height 17
click at [496, 170] on input "text" at bounding box center [531, 169] width 144 height 17
paste input "471 Elizabeth St, Melbourne VIC 3000"
type input "471 Elizabeth St, Melbourne VIC 3000"
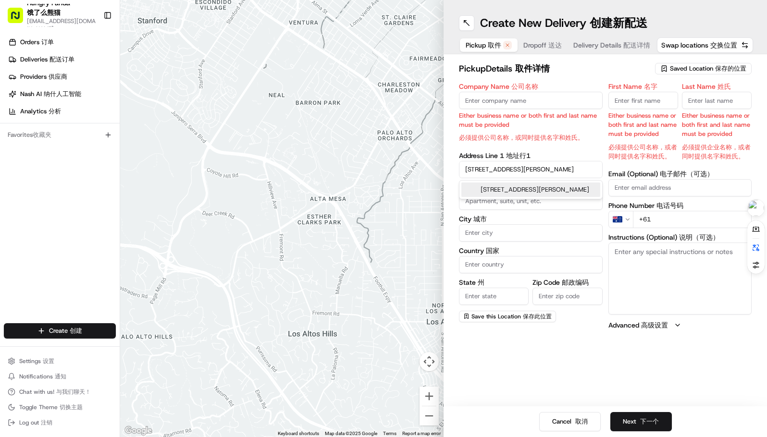
click at [551, 147] on div "Company Name Company Name 公司名称 Either business name or both first and last name…" at bounding box center [531, 206] width 144 height 247
click at [506, 103] on input "Company Name Company Name 公司名称" at bounding box center [531, 100] width 144 height 17
click at [496, 103] on input "Company Name Company Name 公司名称" at bounding box center [531, 100] width 144 height 17
paste input "My Dumpling Meal Rice"
type input "My Dumpling Meal Rice"
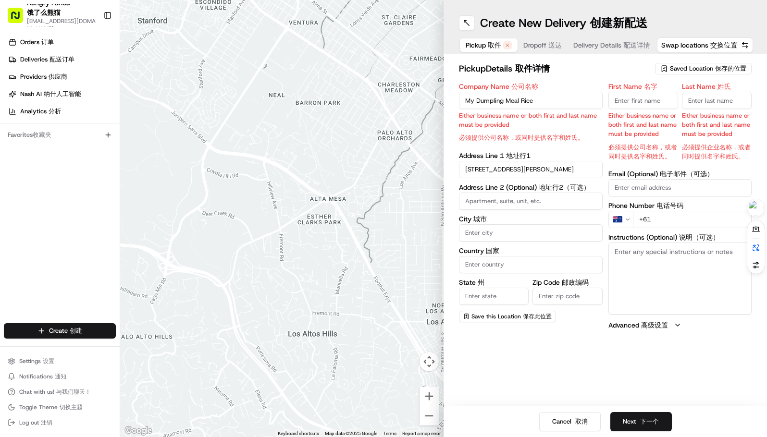
click at [646, 102] on input "First Name First Name 名字" at bounding box center [643, 100] width 70 height 17
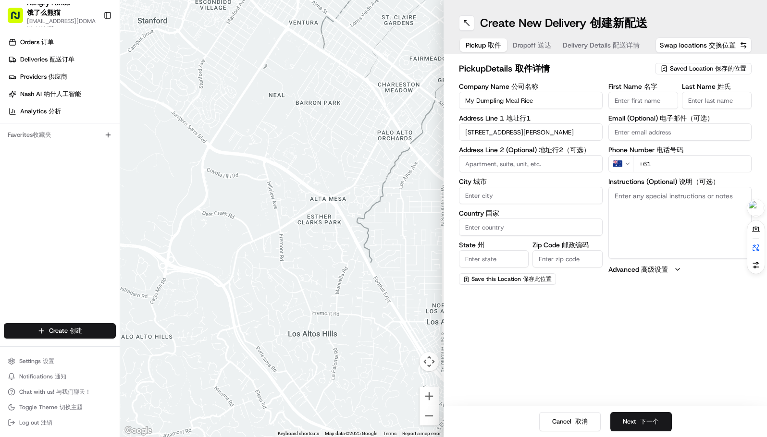
click at [594, 71] on h2 "pickup Details pickup Details 取件详情" at bounding box center [554, 68] width 190 height 13
click at [666, 163] on input "+61" at bounding box center [692, 163] width 119 height 17
paste input "481 370 138"
type input "+61 481 370 138"
click at [538, 199] on input "City City 城市" at bounding box center [531, 195] width 144 height 17
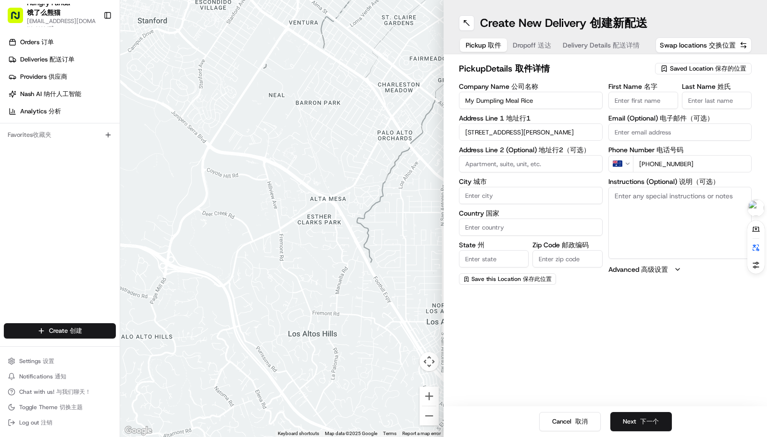
click at [532, 199] on input "City City 城市" at bounding box center [531, 195] width 144 height 17
click at [601, 294] on div "Create New Delivery Create New Delivery 创建新配送 Pickup Pickup 取件 Dropoff Dropoff …" at bounding box center [605, 218] width 323 height 437
drag, startPoint x: 642, startPoint y: 416, endPoint x: 624, endPoint y: 350, distance: 68.2
click at [629, 352] on div "Create New Delivery Create New Delivery 创建新配送 Pickup Pickup 取件 Dropoff Dropoff …" at bounding box center [605, 218] width 323 height 437
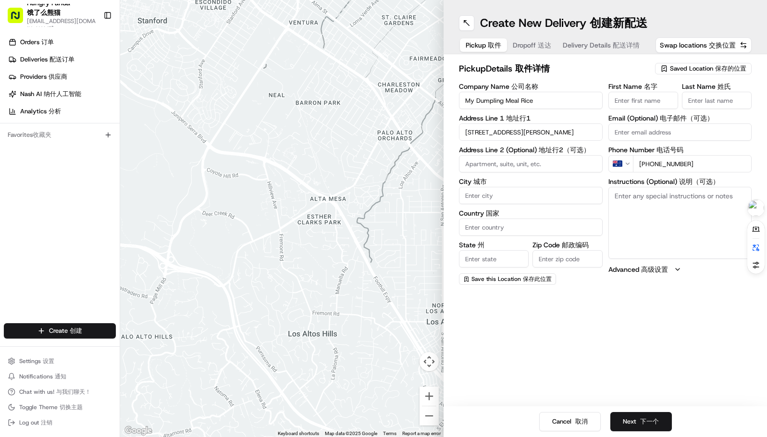
click at [633, 199] on textarea "Instructions (Optional) Instructions (Optional) 说明（可选）" at bounding box center [680, 223] width 144 height 72
type textarea "取"
type textarea "包"
paste textarea "4649215555259791631490"
drag, startPoint x: 633, startPoint y: 211, endPoint x: 610, endPoint y: 196, distance: 26.4
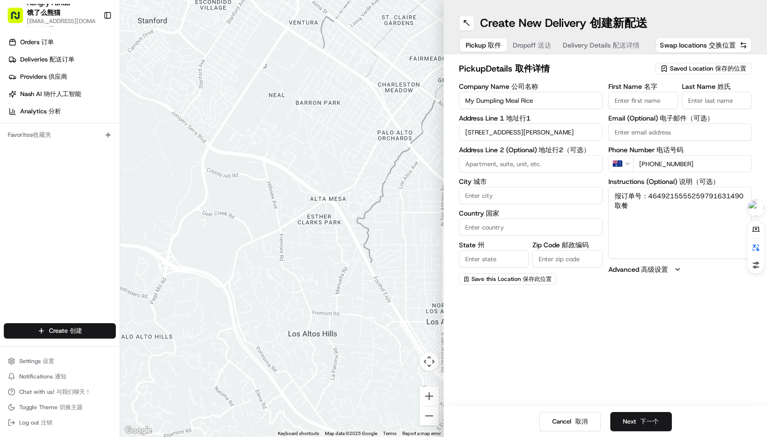
click at [610, 196] on textarea "报订单号：4649215555259791631490取餐" at bounding box center [680, 223] width 144 height 72
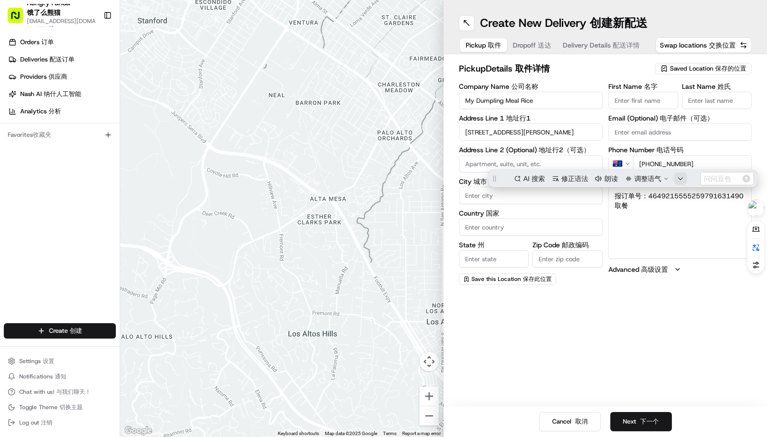
click at [681, 176] on icon "button" at bounding box center [681, 179] width 6 height 6
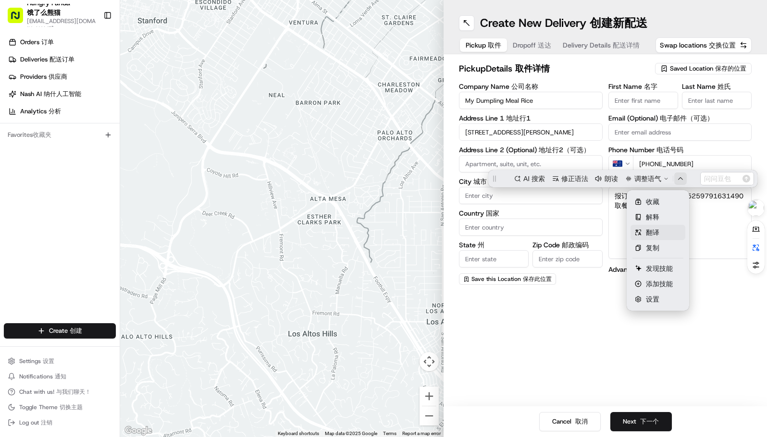
click at [657, 230] on span "翻译" at bounding box center [652, 232] width 13 height 11
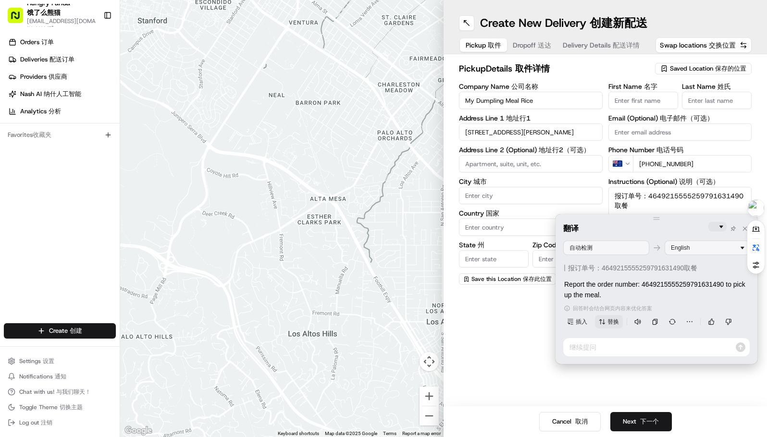
click at [608, 319] on span "替换" at bounding box center [614, 322] width 12 height 7
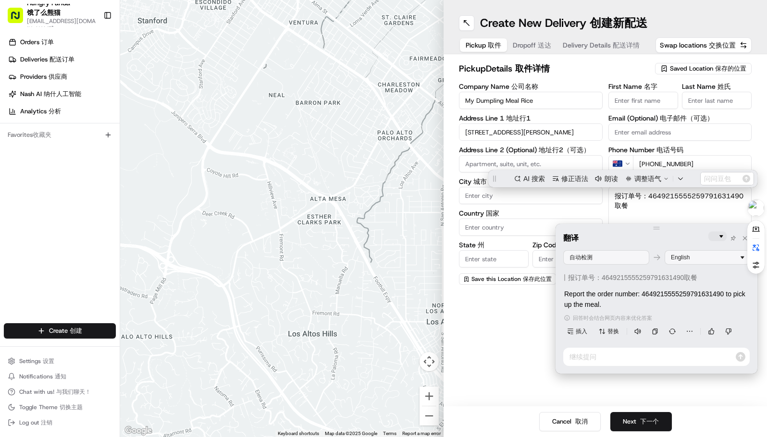
type textarea "Report the order number: 4649215555259791631490 to pick up the meal."
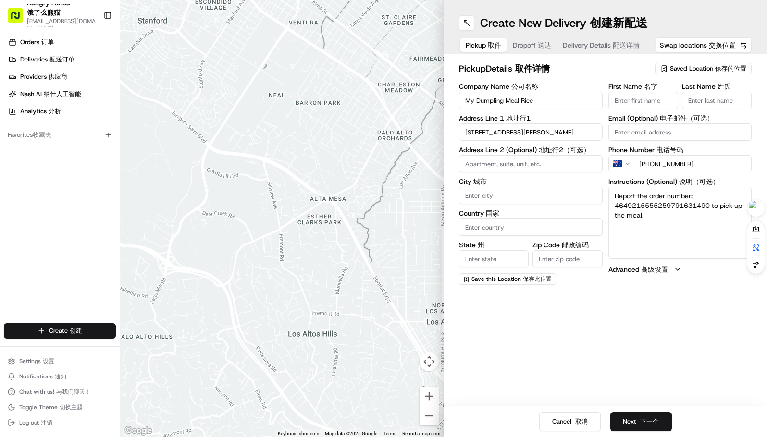
click at [526, 328] on div "Create New Delivery Create New Delivery 创建新配送 Pickup Pickup 取件 Dropoff Dropoff …" at bounding box center [605, 218] width 323 height 437
click at [642, 417] on button "Next Next 下一个" at bounding box center [641, 421] width 62 height 19
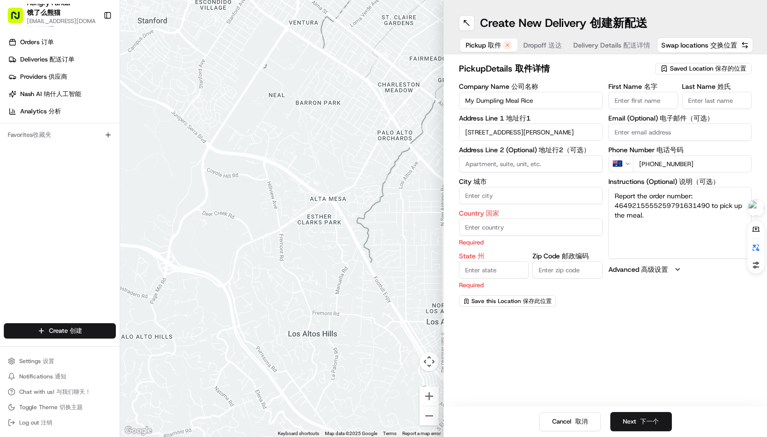
click at [512, 229] on input "Country Country 国家" at bounding box center [531, 227] width 144 height 17
type input "a"
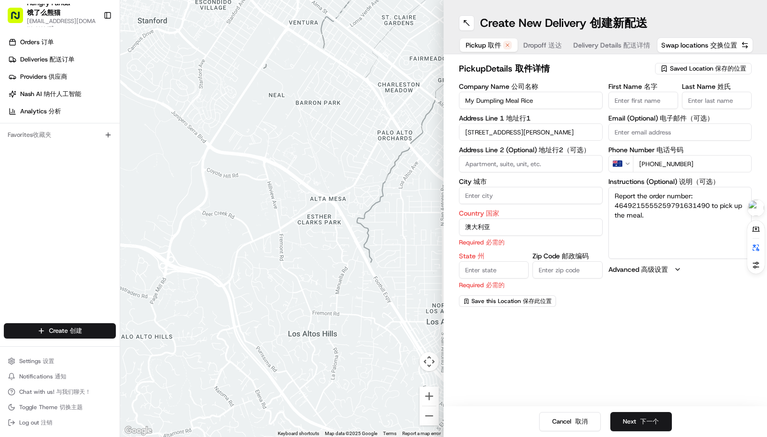
click at [483, 225] on input "澳大利亚" at bounding box center [531, 227] width 144 height 17
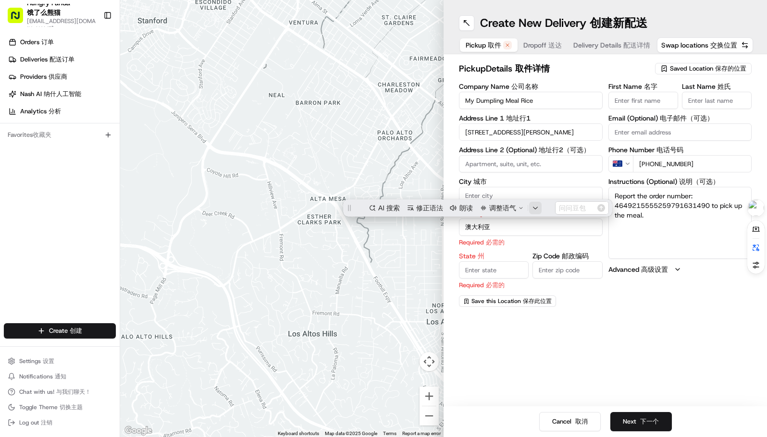
click at [537, 209] on icon "button" at bounding box center [536, 208] width 6 height 6
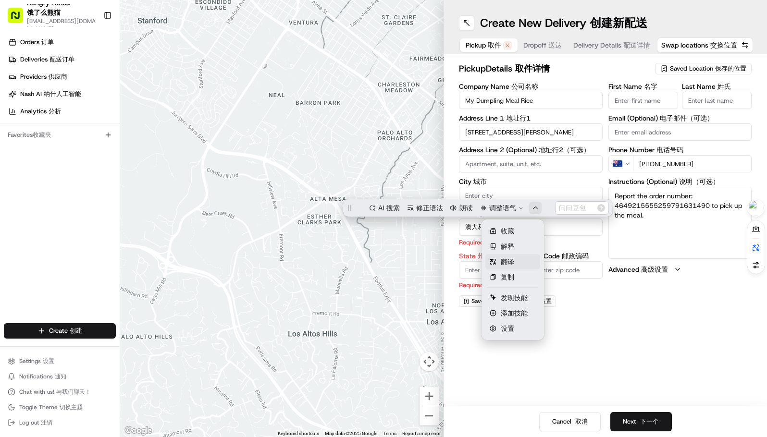
drag, startPoint x: 513, startPoint y: 247, endPoint x: 509, endPoint y: 259, distance: 12.0
click at [509, 259] on ul "收藏 解释 翻译 复制" at bounding box center [512, 254] width 55 height 62
click at [509, 259] on span "翻译" at bounding box center [507, 262] width 13 height 11
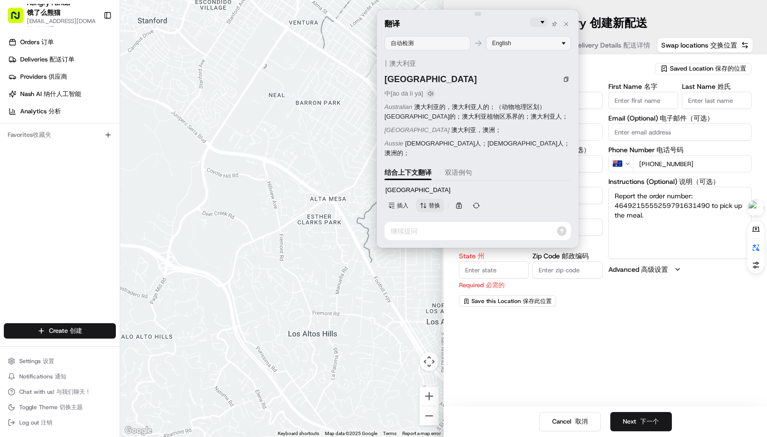
click at [434, 202] on span "替换" at bounding box center [435, 205] width 12 height 7
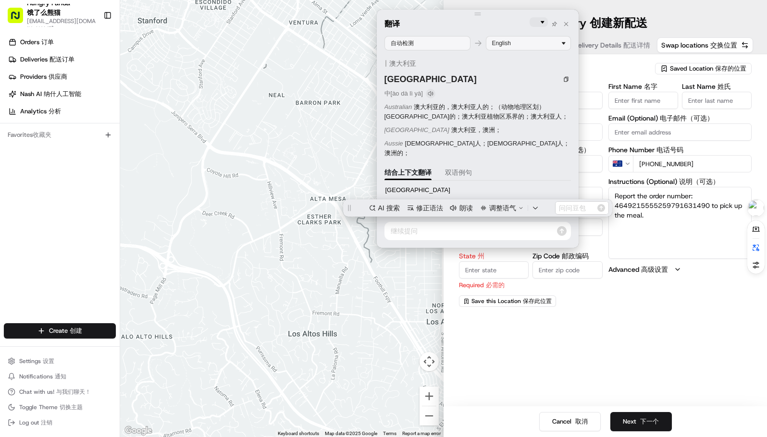
type input "Australia"
click at [596, 325] on div "Create New Delivery Create New Delivery 创建新配送 Pickup Pickup 取件 Dropoff Dropoff …" at bounding box center [605, 218] width 323 height 437
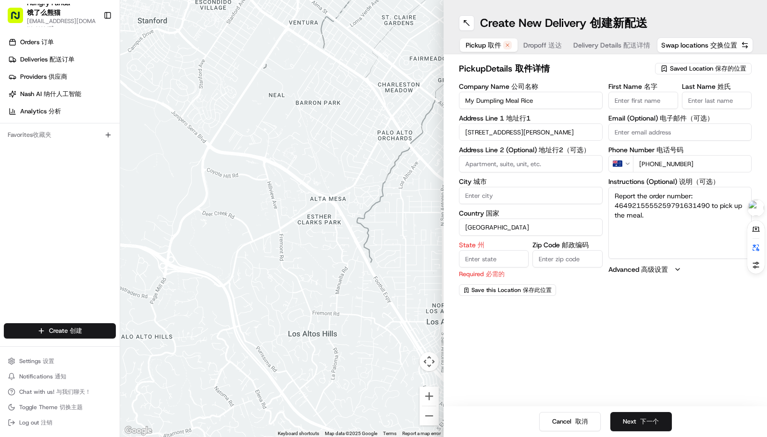
click at [494, 258] on input "State State 州" at bounding box center [494, 258] width 70 height 17
click at [497, 259] on input "State State 州" at bounding box center [494, 258] width 70 height 17
click at [551, 44] on span "送达" at bounding box center [554, 45] width 13 height 9
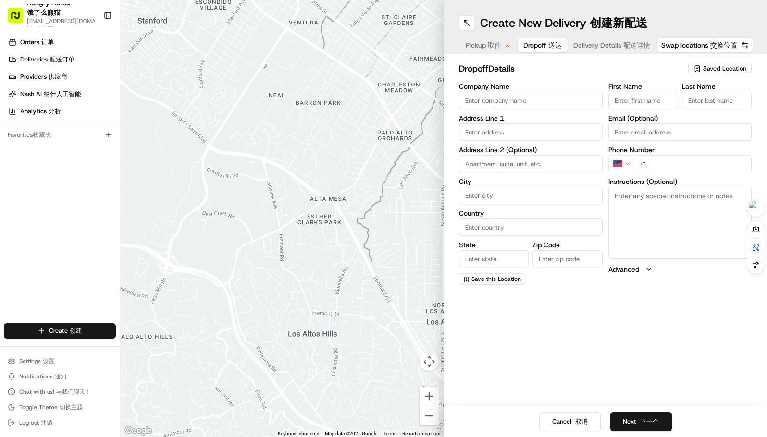
click at [594, 44] on span "Delivery Details Delivery Details 配送详情" at bounding box center [611, 45] width 77 height 10
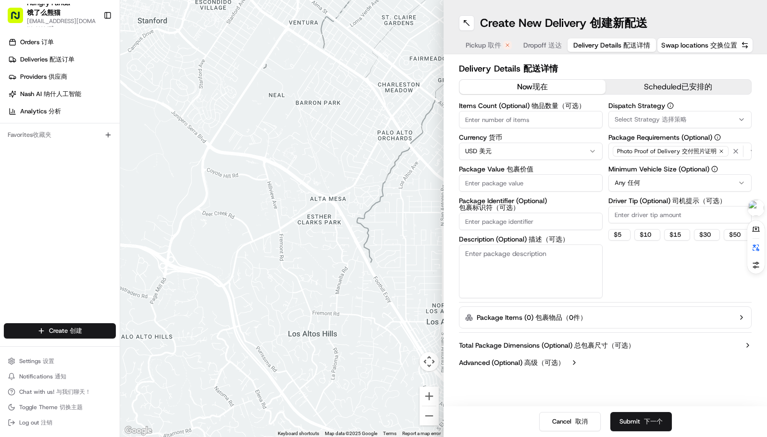
drag, startPoint x: 53, startPoint y: 203, endPoint x: 62, endPoint y: 195, distance: 11.9
click at [54, 203] on div "Orders Orders 订单 Deliveries Deliveries 配送订单 Providers Providers 供应商 Nash AI Nas…" at bounding box center [60, 180] width 120 height 298
click at [571, 422] on button "Cancel Cancel 取消" at bounding box center [570, 421] width 62 height 19
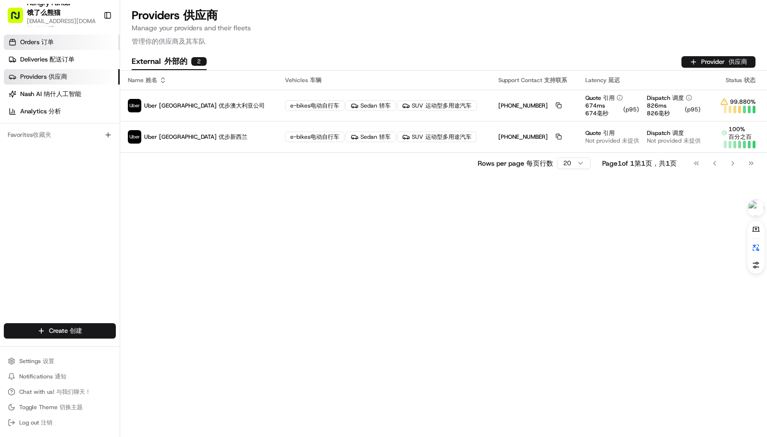
click at [39, 42] on span "Orders Orders 订单" at bounding box center [37, 42] width 34 height 9
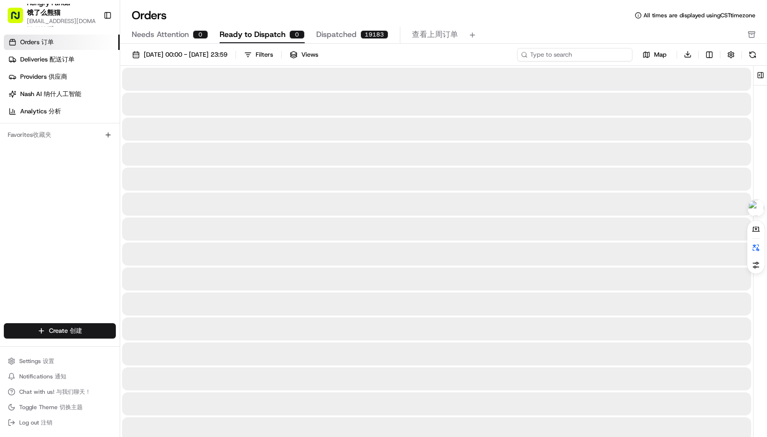
click at [580, 55] on input at bounding box center [574, 54] width 115 height 13
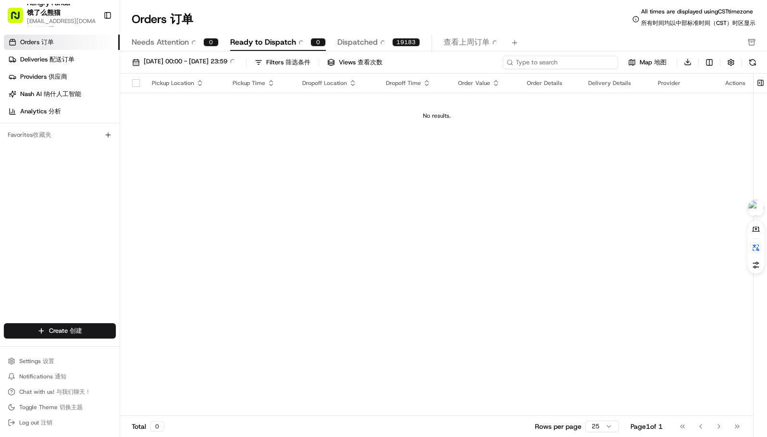
paste input "674629379505276892515"
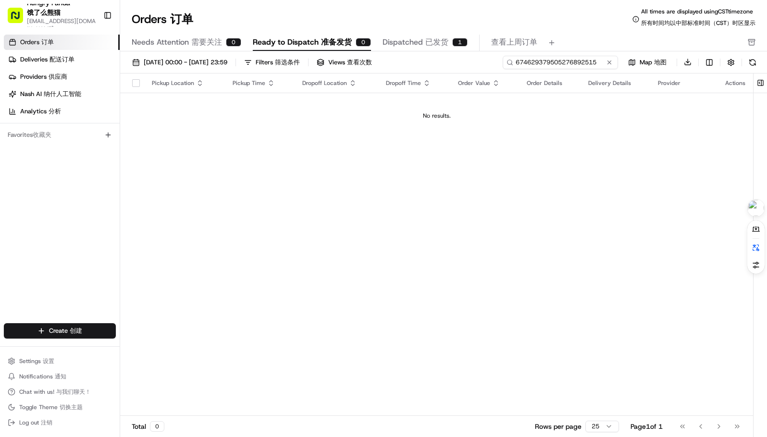
type input "674629379505276892515"
click at [318, 146] on div "Pickup Location Pickup Time Dropoff Location Dropoff Time Order Value Order Det…" at bounding box center [436, 249] width 633 height 351
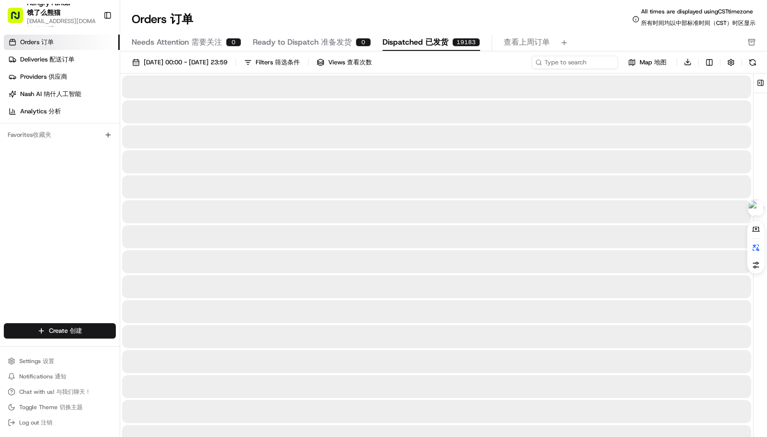
click at [419, 39] on span "Dispatched Dispatched 已发货" at bounding box center [416, 43] width 66 height 12
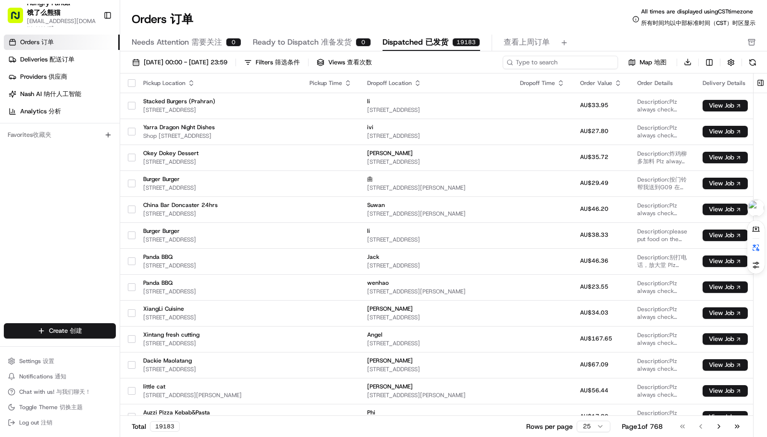
click at [578, 60] on input at bounding box center [560, 62] width 115 height 13
paste input "674629379505276892515"
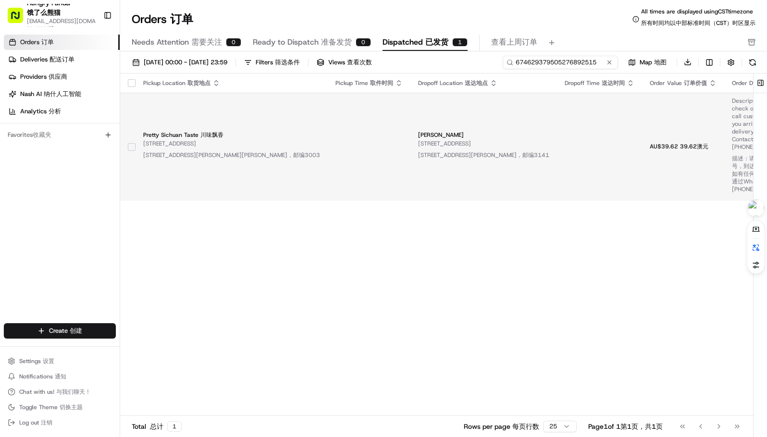
type input "674629379505276892515"
click at [329, 119] on td at bounding box center [369, 147] width 83 height 108
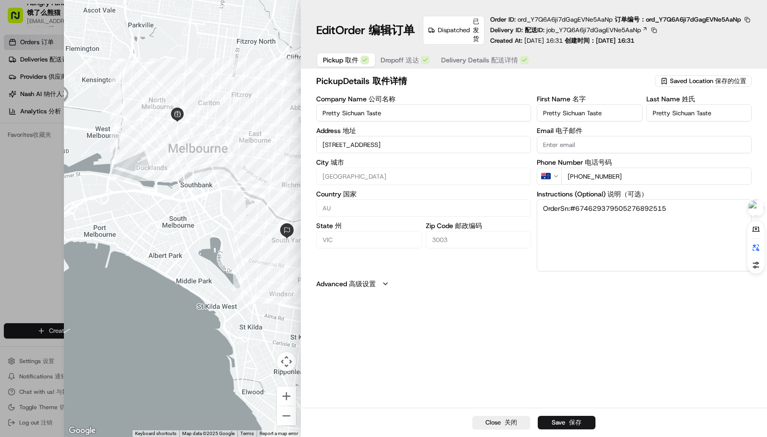
click at [184, 124] on div at bounding box center [182, 218] width 237 height 437
type input "+1"
click at [40, 167] on div at bounding box center [383, 218] width 767 height 437
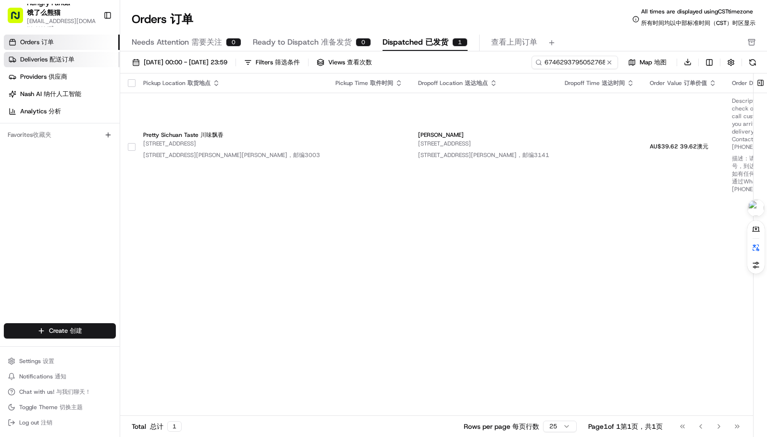
click at [69, 60] on span "配送订单" at bounding box center [62, 59] width 25 height 8
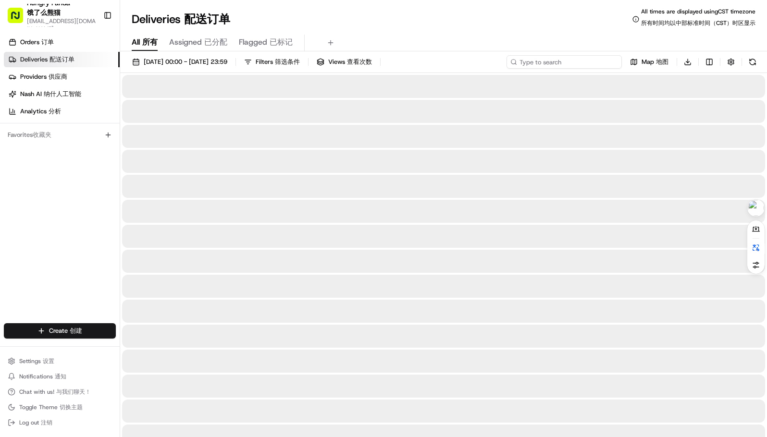
click at [591, 57] on input at bounding box center [564, 61] width 115 height 13
paste input "674629379505276892515"
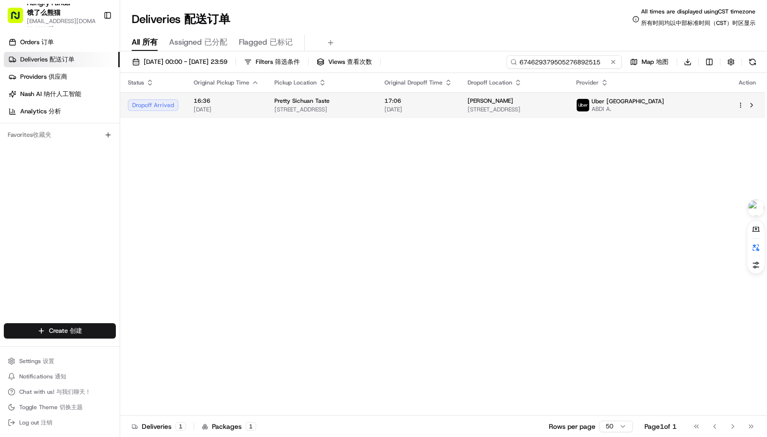
type input "674629379505276892515"
click at [369, 110] on span "89 Peel St, West Melbourne VIC 3003, Australia" at bounding box center [321, 110] width 95 height 8
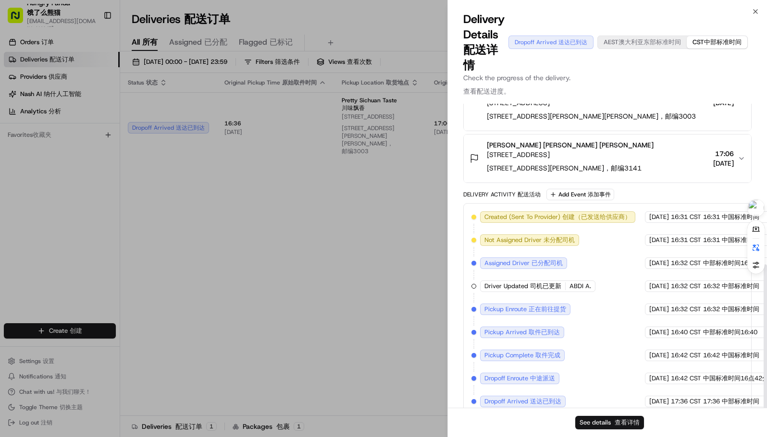
scroll to position [322, 0]
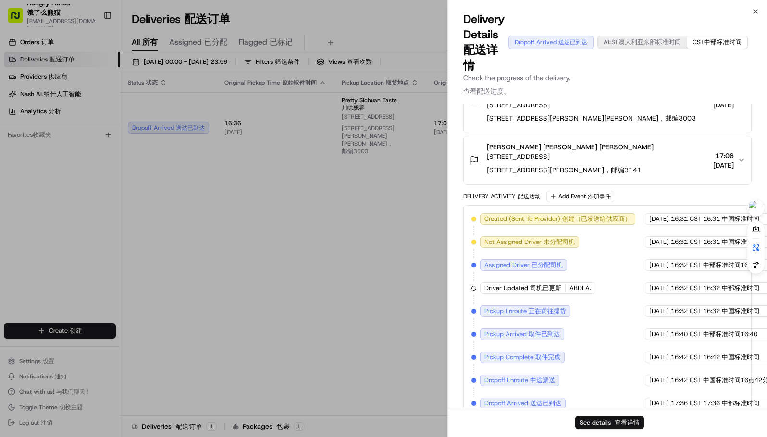
click at [611, 422] on button "See details See details 查看详情" at bounding box center [609, 422] width 69 height 13
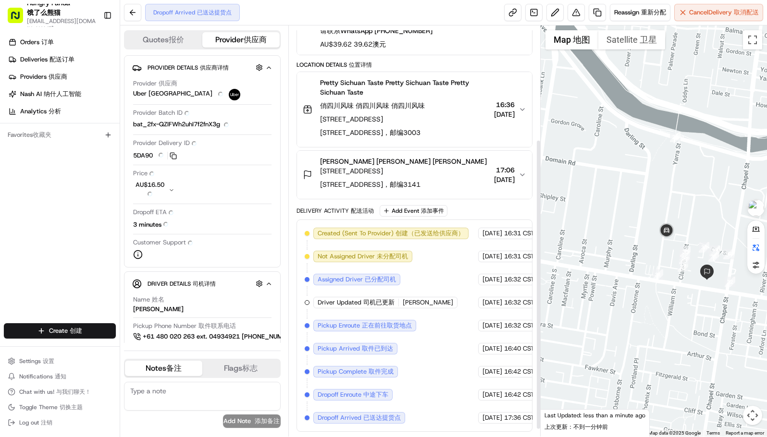
scroll to position [161, 0]
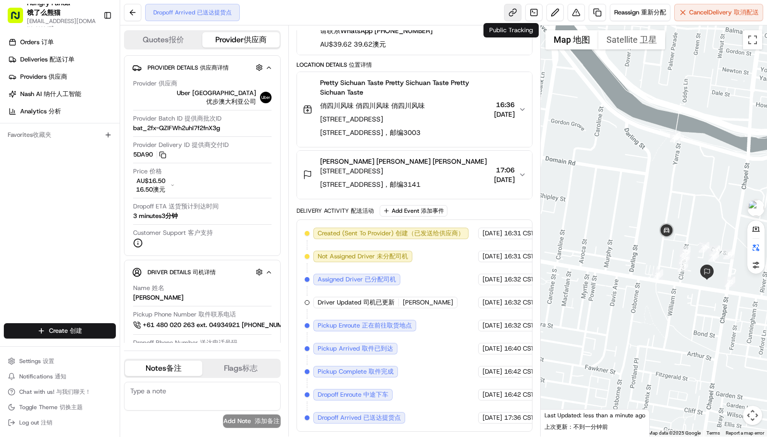
click at [508, 9] on link at bounding box center [512, 12] width 17 height 17
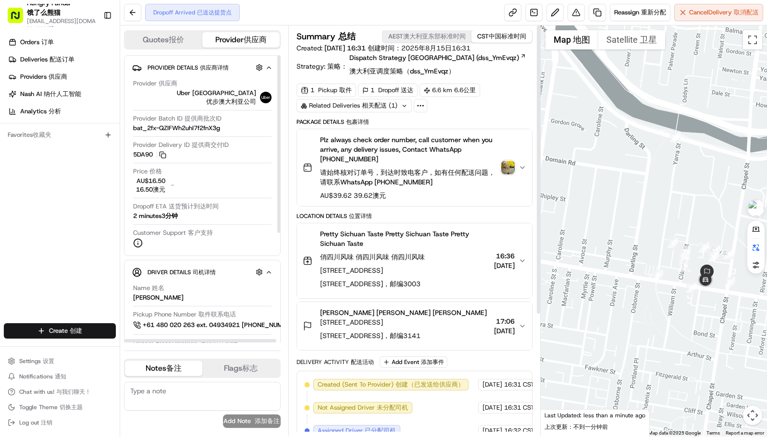
scroll to position [0, 0]
click at [132, 8] on button at bounding box center [132, 12] width 17 height 17
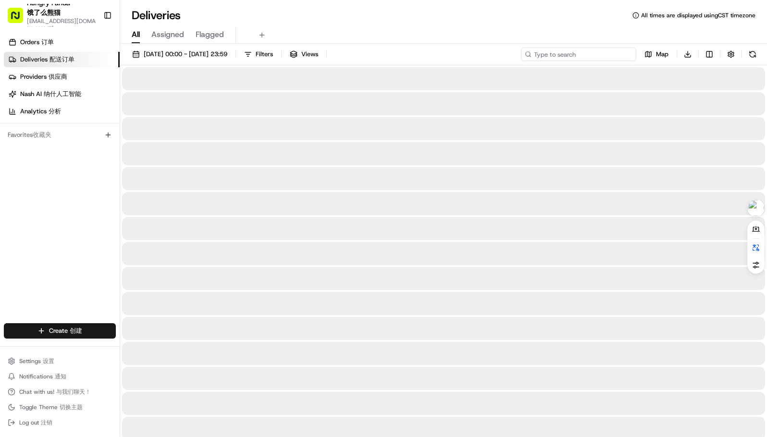
click at [593, 55] on input at bounding box center [578, 54] width 115 height 13
paste input "554823590595277790336"
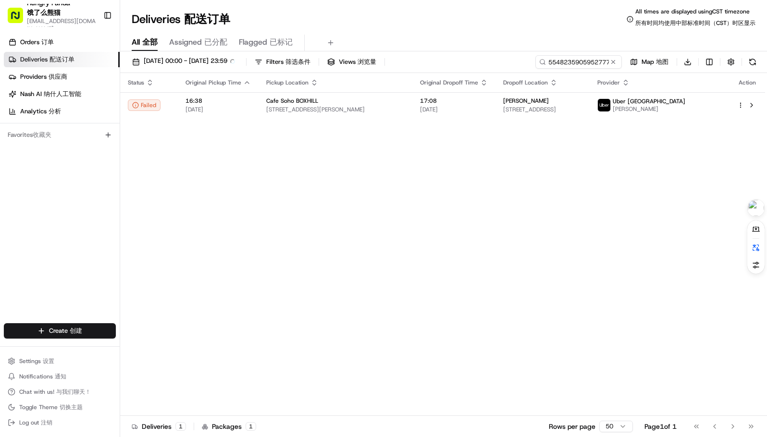
click at [449, 90] on th "Original Dropoff Time" at bounding box center [453, 82] width 83 height 19
click at [447, 99] on span "17:08" at bounding box center [454, 101] width 68 height 8
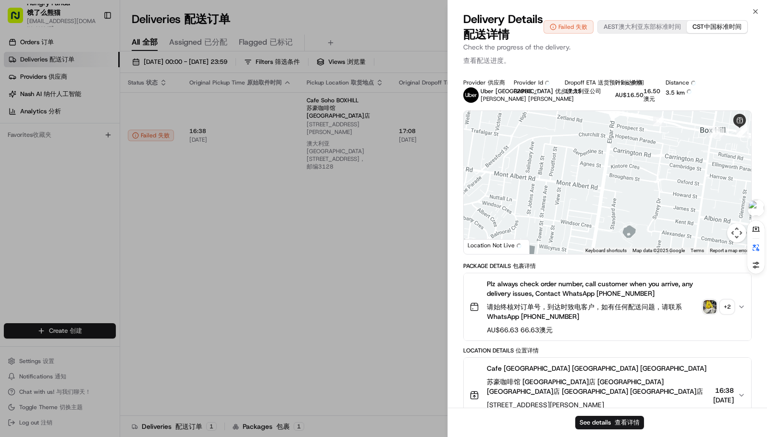
click at [714, 314] on img "button" at bounding box center [709, 306] width 13 height 13
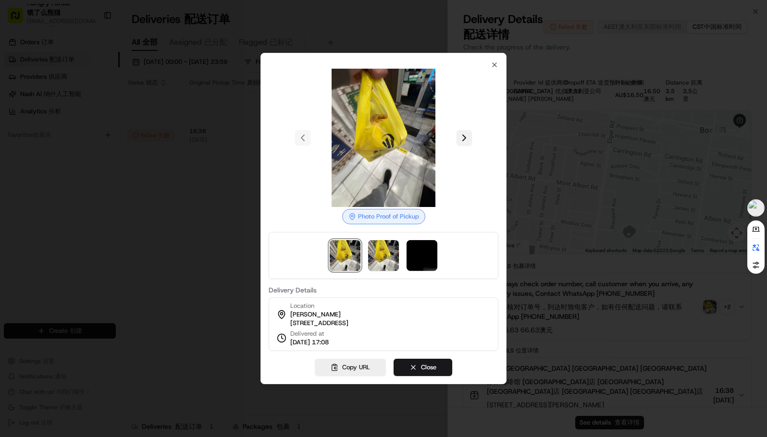
click at [464, 133] on button at bounding box center [464, 137] width 15 height 15
click at [465, 132] on div at bounding box center [384, 138] width 230 height 138
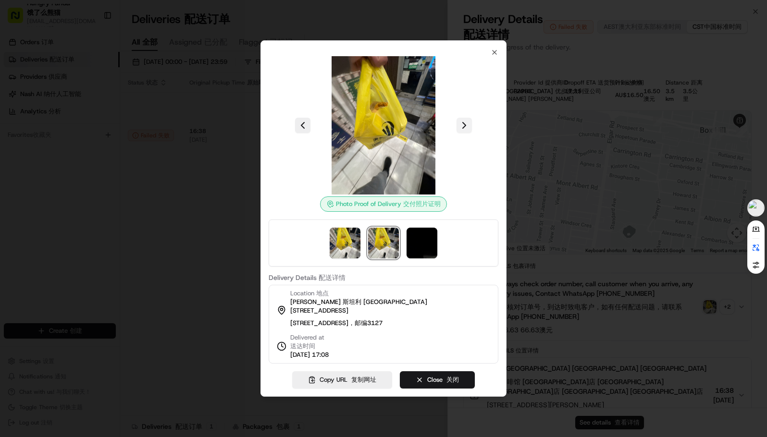
click at [466, 118] on button at bounding box center [464, 125] width 15 height 15
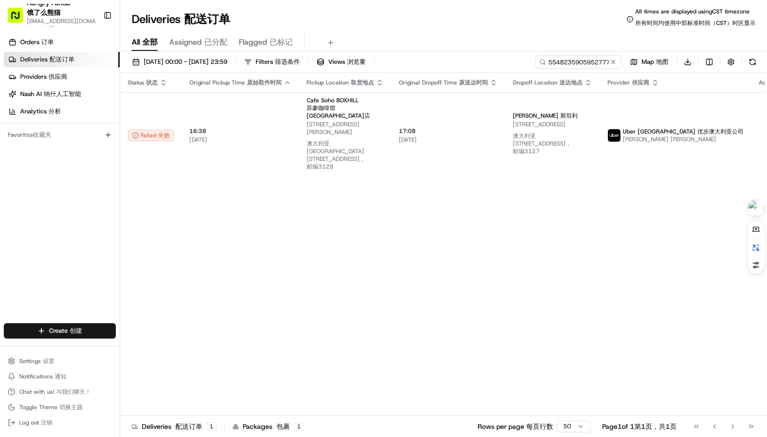
click at [604, 287] on div "Status Status 状态 Original Pickup Time Original Pickup Time 原始取件时间 Pickup Locati…" at bounding box center [457, 248] width 675 height 351
click at [589, 59] on input "554823590595277790336" at bounding box center [564, 61] width 115 height 13
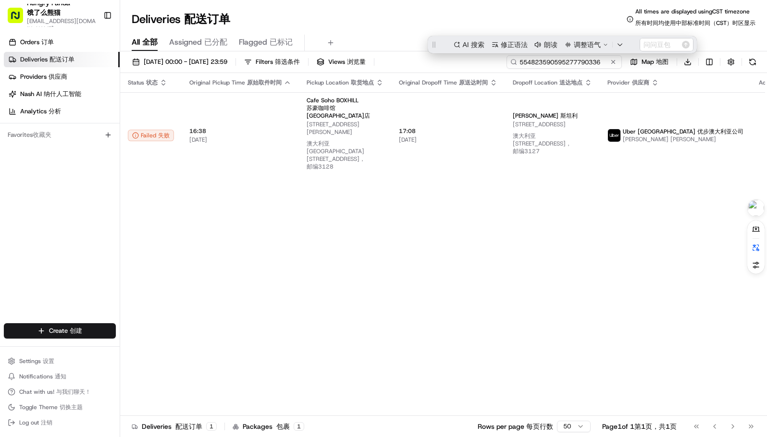
paste input "7247240425058747061241"
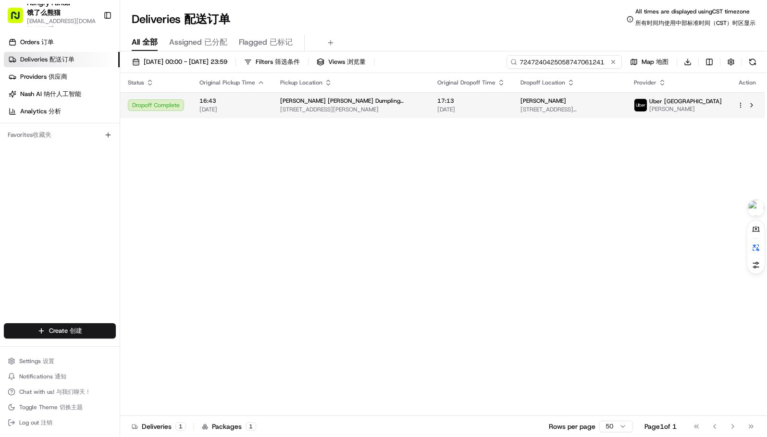
type input "7247240425058747061241"
click at [441, 96] on td "17:13 15/08/2025" at bounding box center [471, 105] width 83 height 26
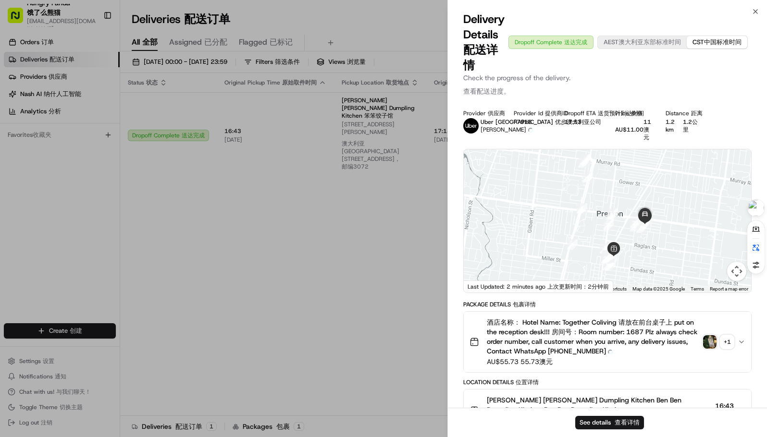
click at [720, 336] on button "+ 1 + 1" at bounding box center [718, 341] width 31 height 13
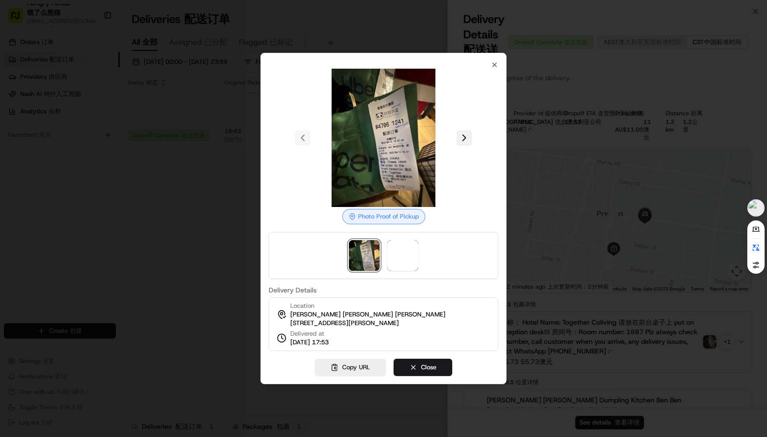
click at [468, 134] on button at bounding box center [464, 137] width 15 height 15
